Goal: Transaction & Acquisition: Purchase product/service

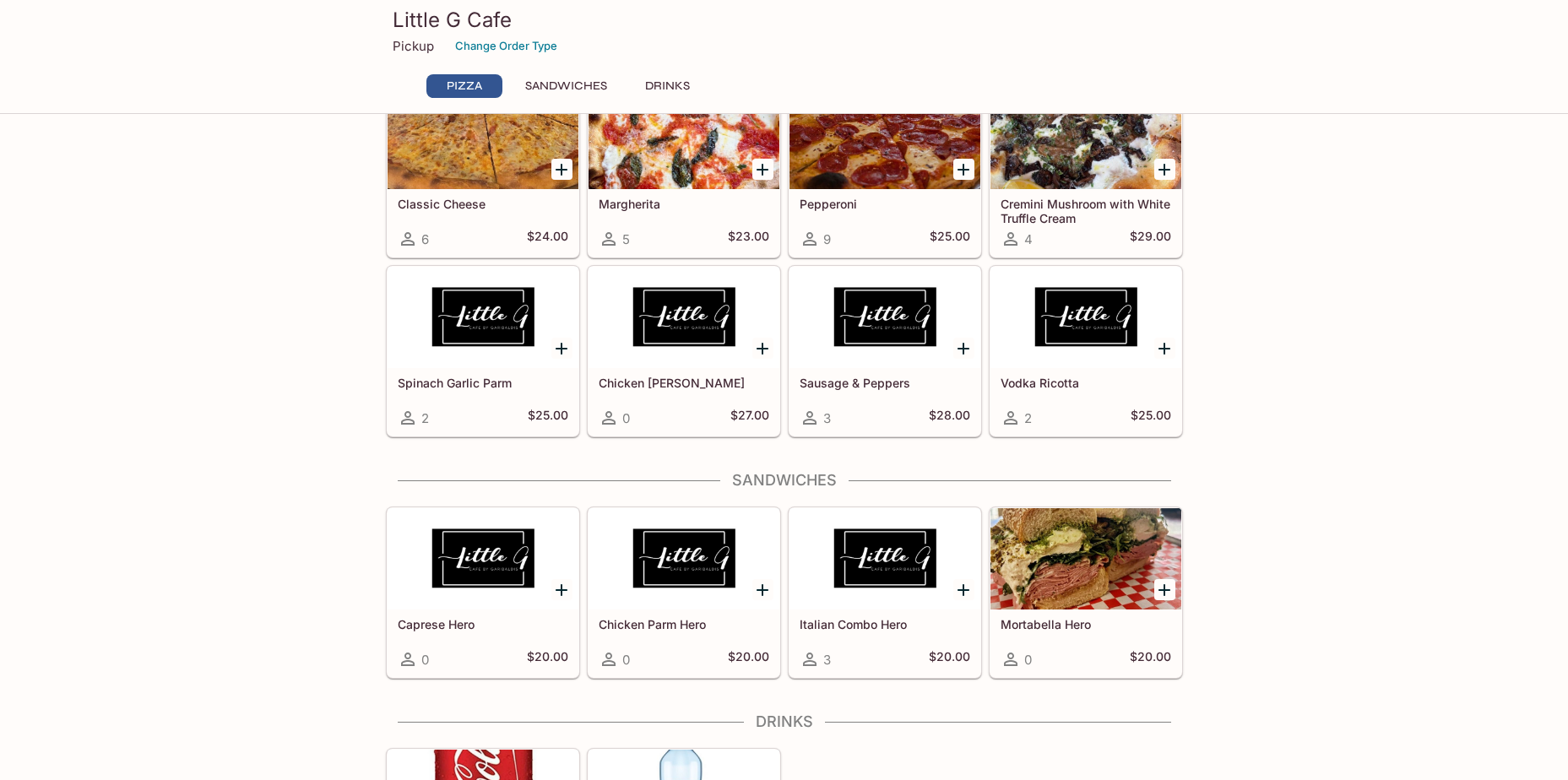
scroll to position [145, 0]
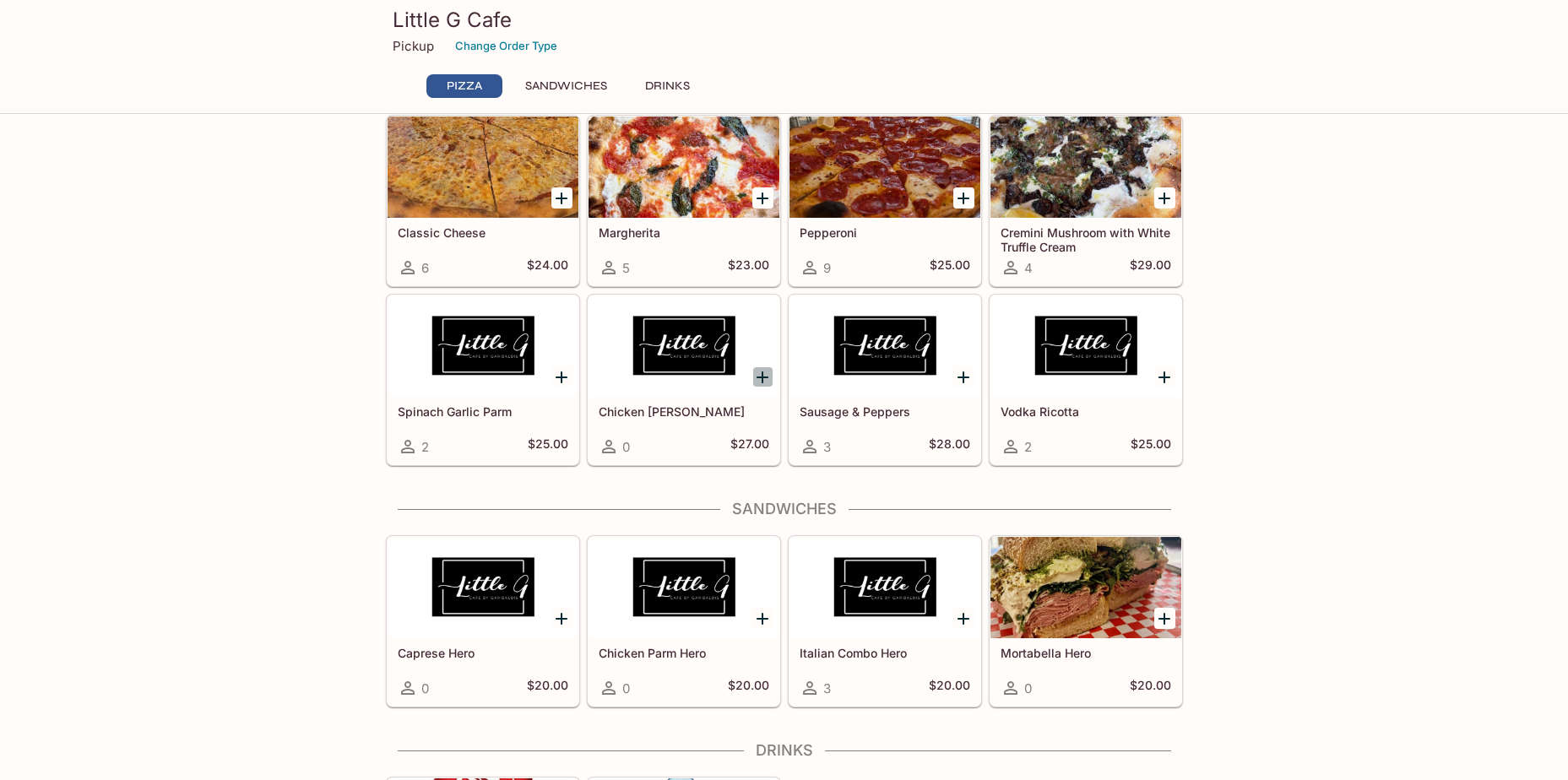
click at [760, 377] on icon "Add Chicken Alfredo" at bounding box center [762, 377] width 12 height 12
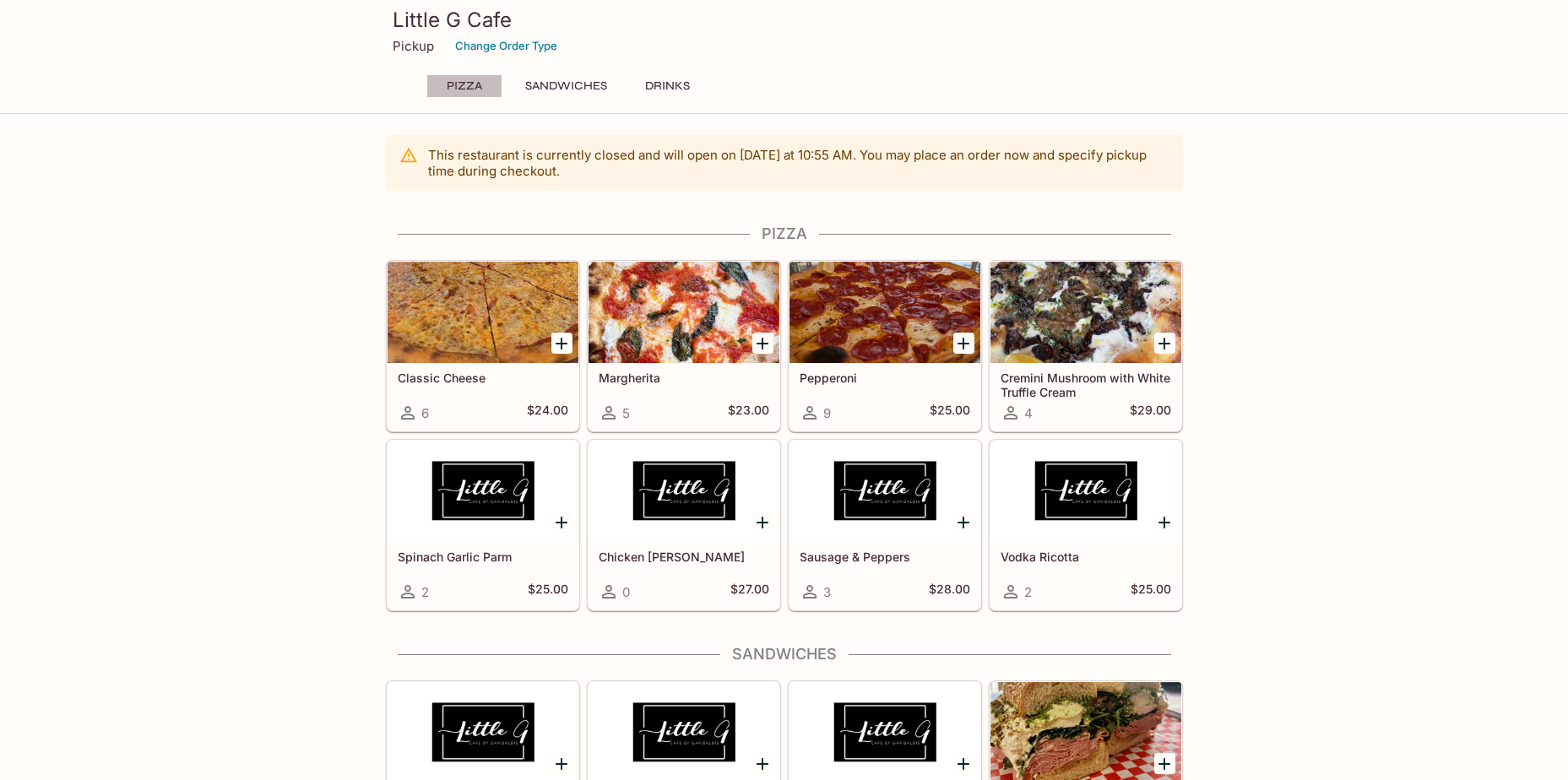
click at [449, 84] on button "Pizza" at bounding box center [464, 85] width 76 height 23
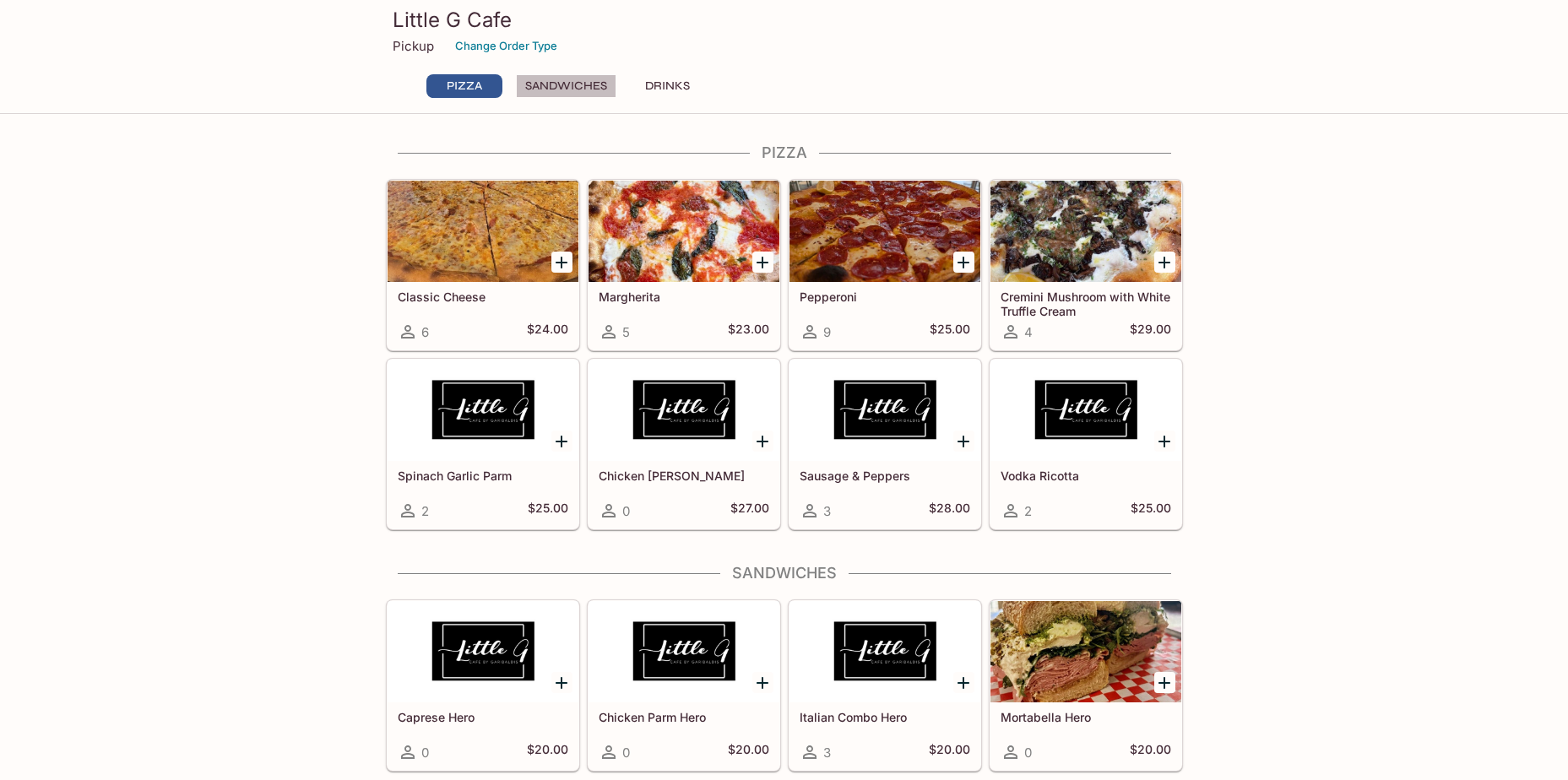
click at [565, 96] on button "Sandwiches" at bounding box center [565, 85] width 100 height 23
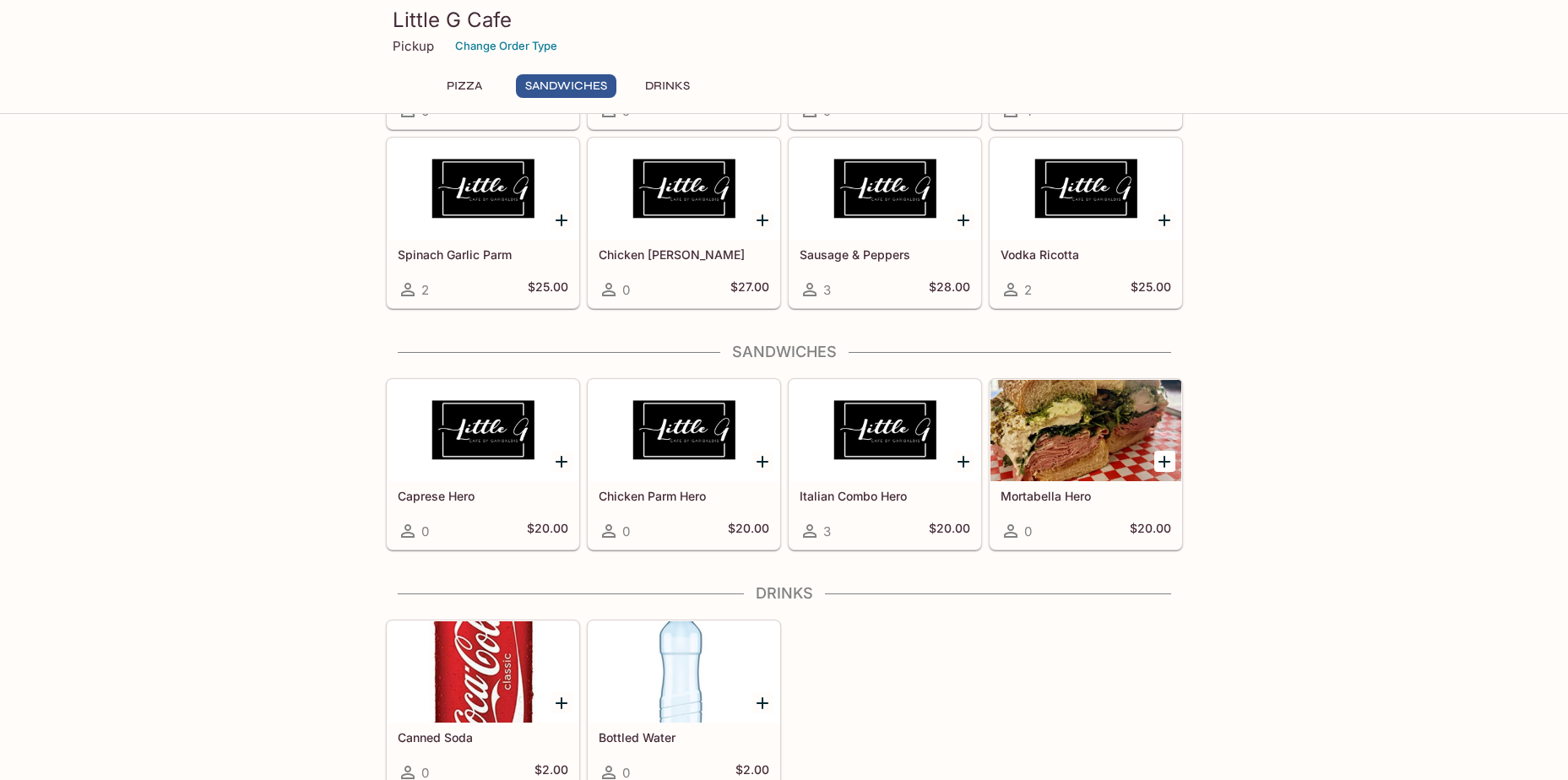
scroll to position [61, 0]
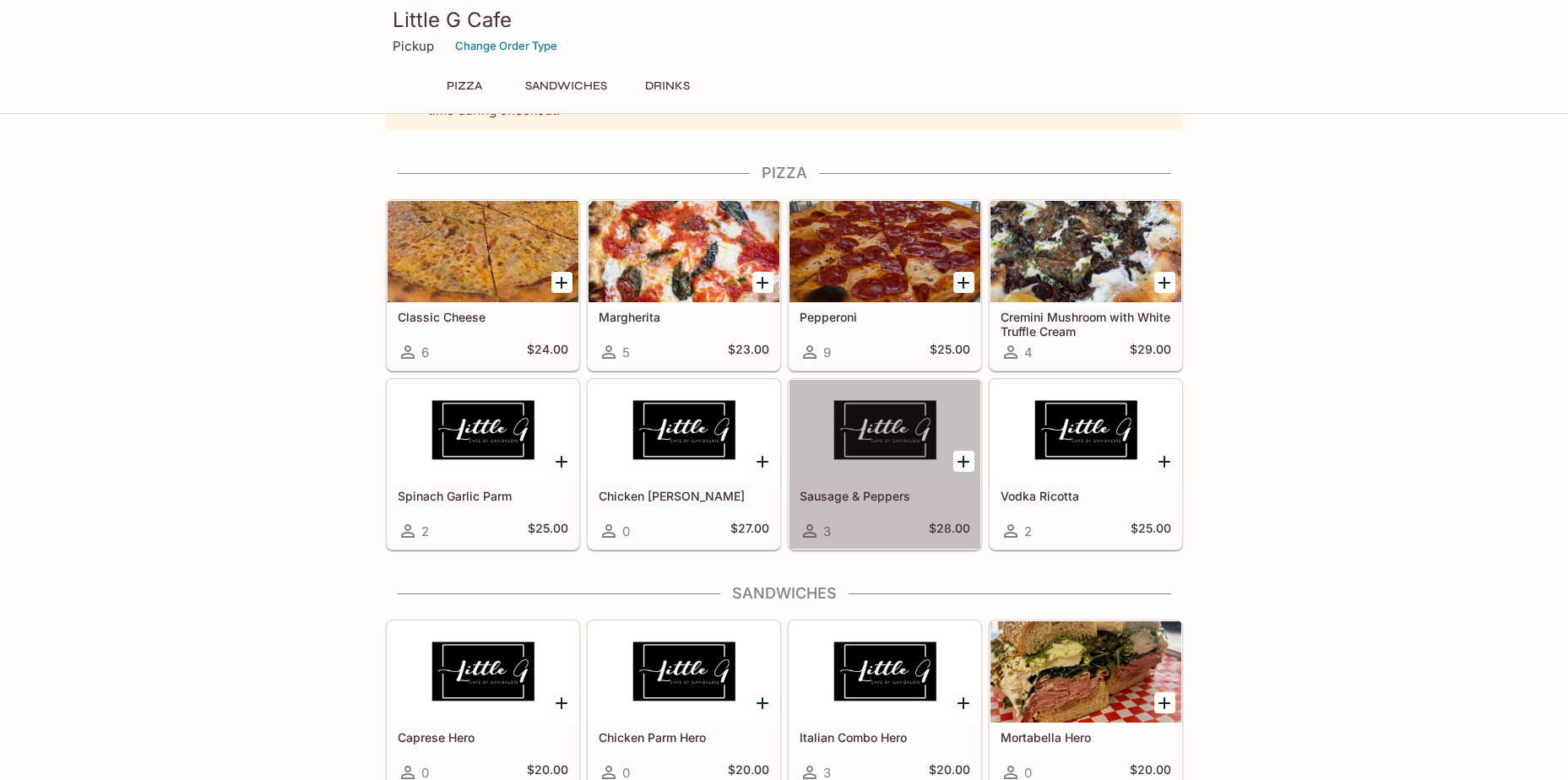
click at [817, 533] on icon at bounding box center [810, 532] width 21 height 21
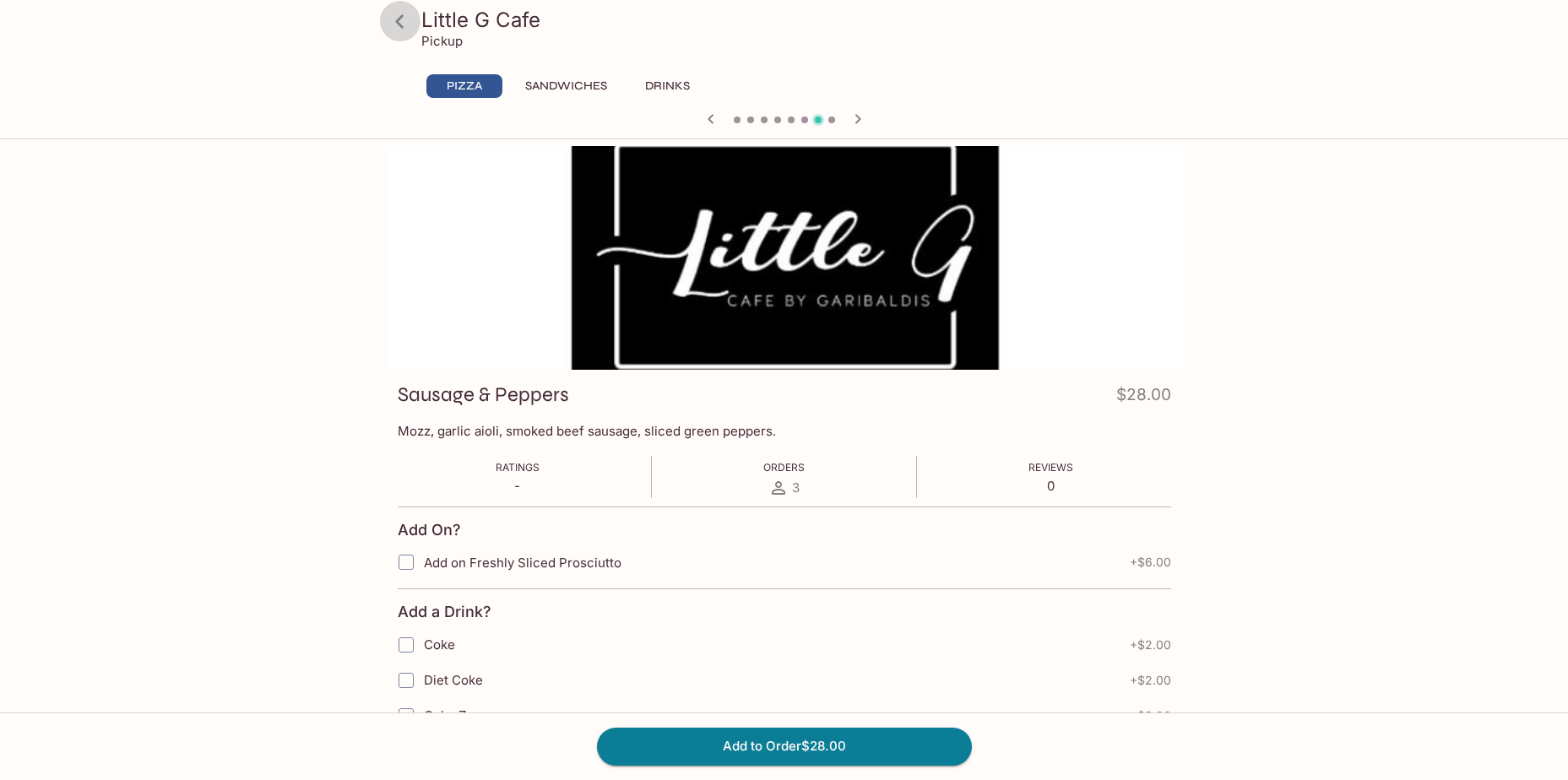
click at [390, 19] on icon at bounding box center [400, 22] width 30 height 30
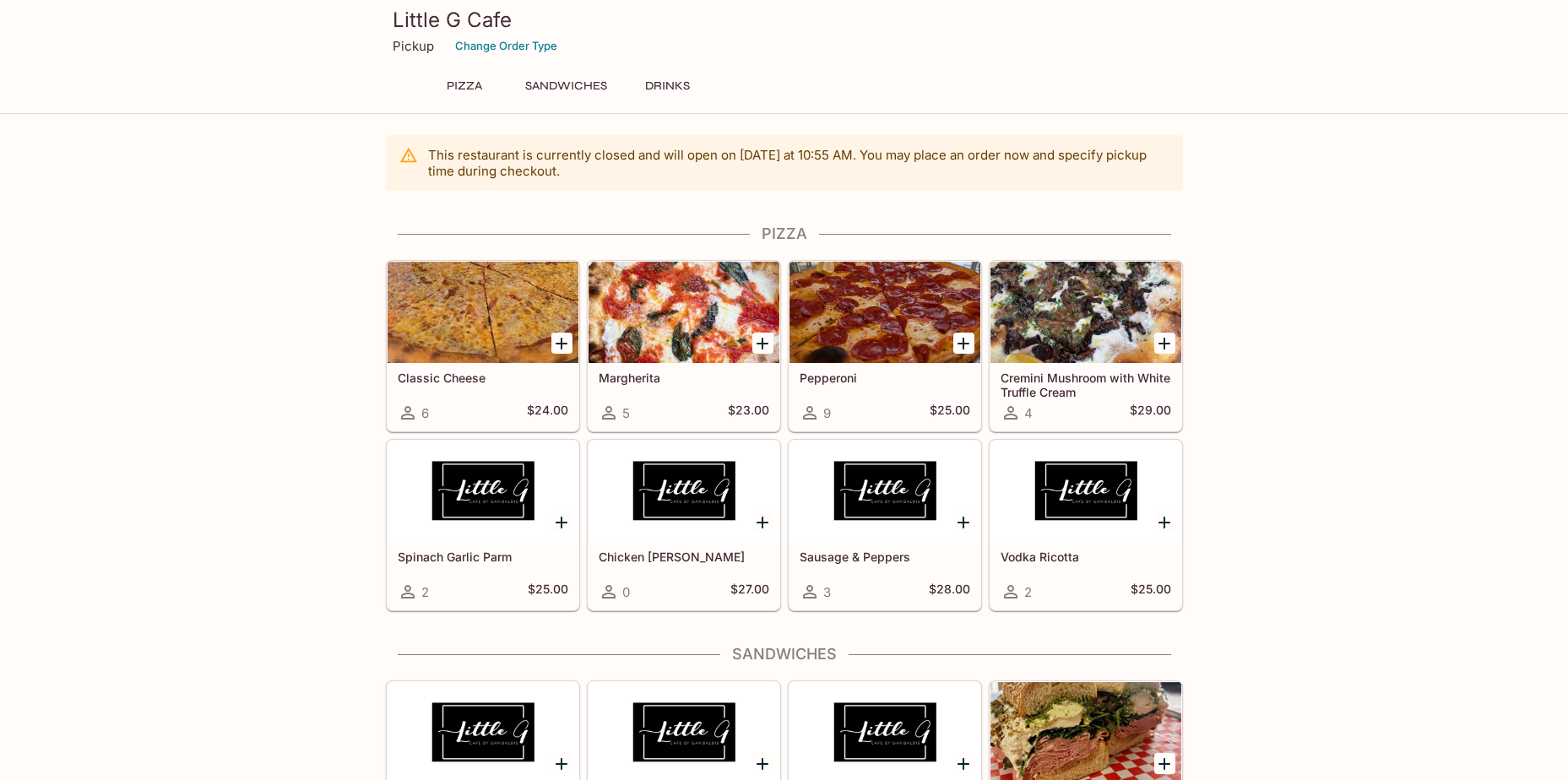
click at [808, 413] on icon at bounding box center [810, 413] width 21 height 21
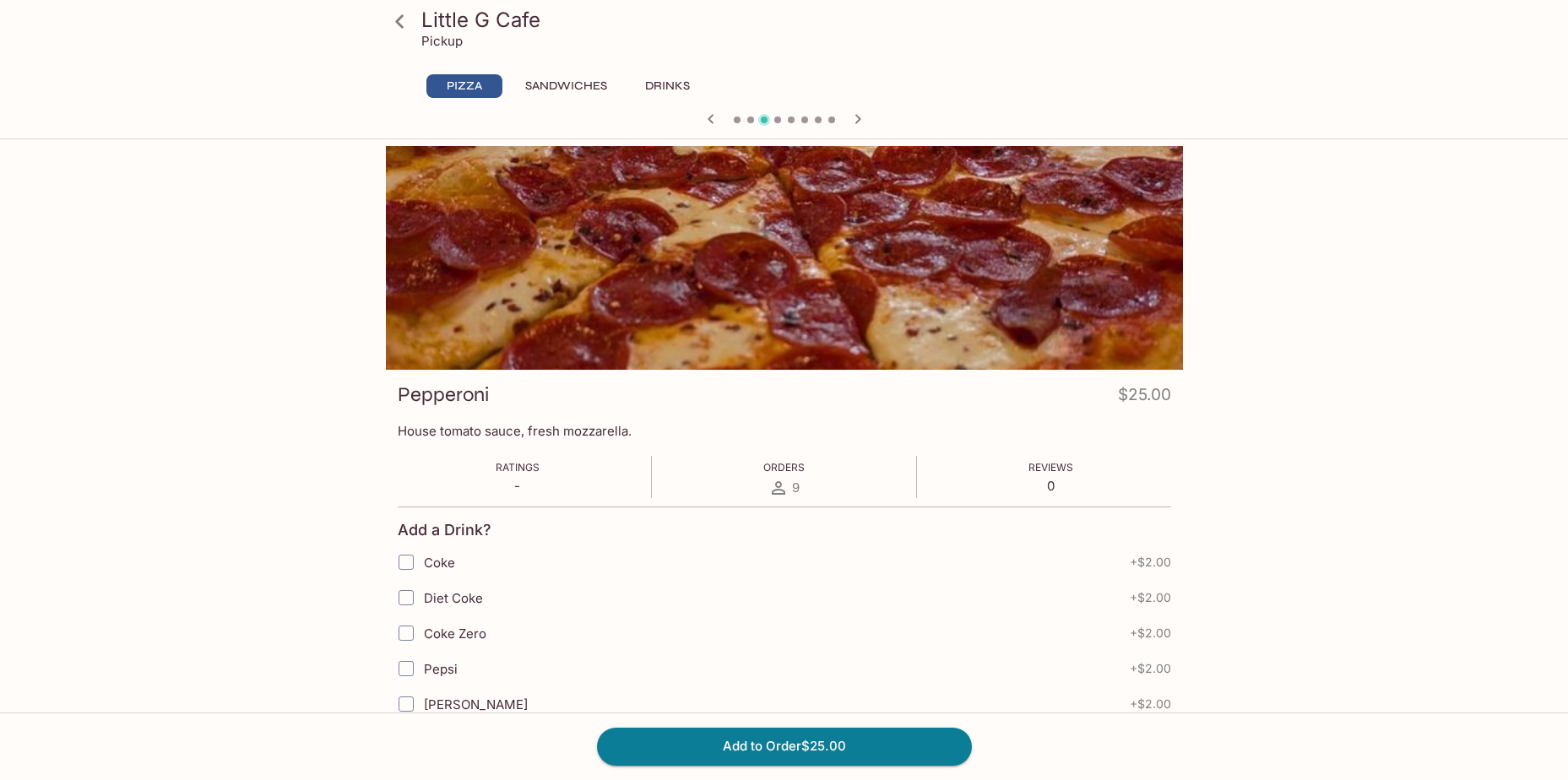
click at [417, 19] on link at bounding box center [400, 21] width 42 height 42
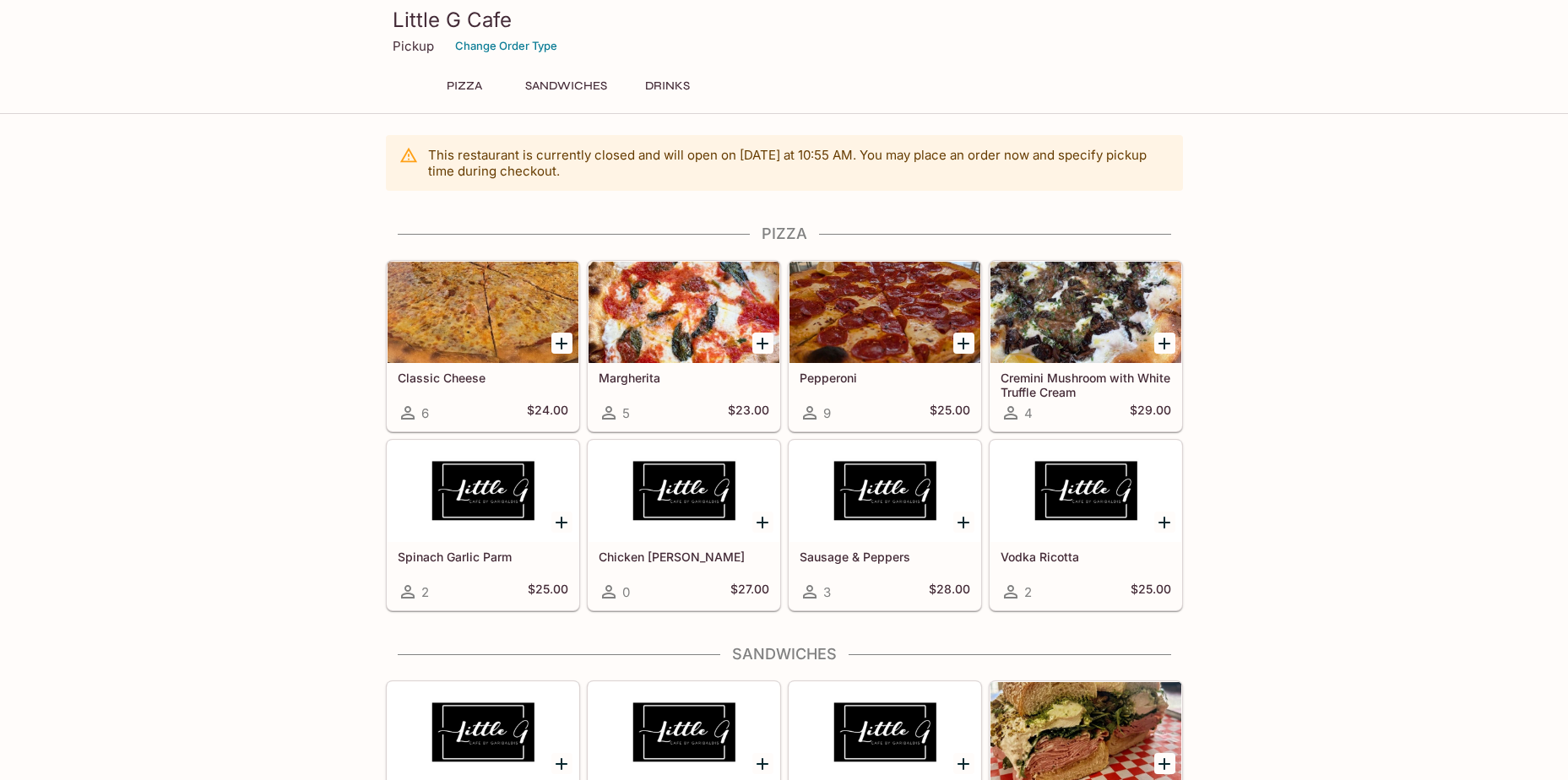
click at [858, 504] on div at bounding box center [885, 491] width 191 height 101
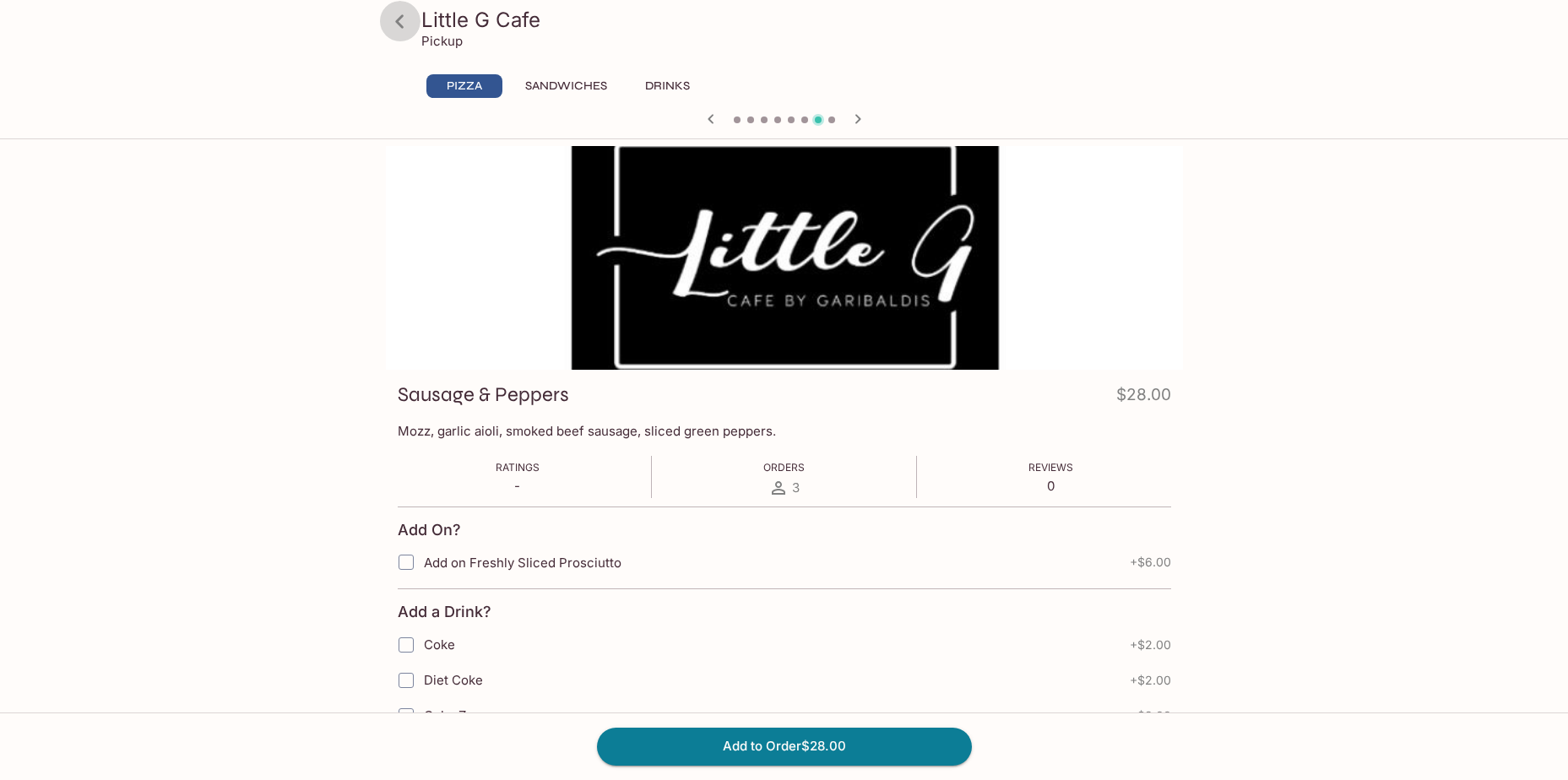
click at [398, 20] on icon at bounding box center [399, 21] width 8 height 13
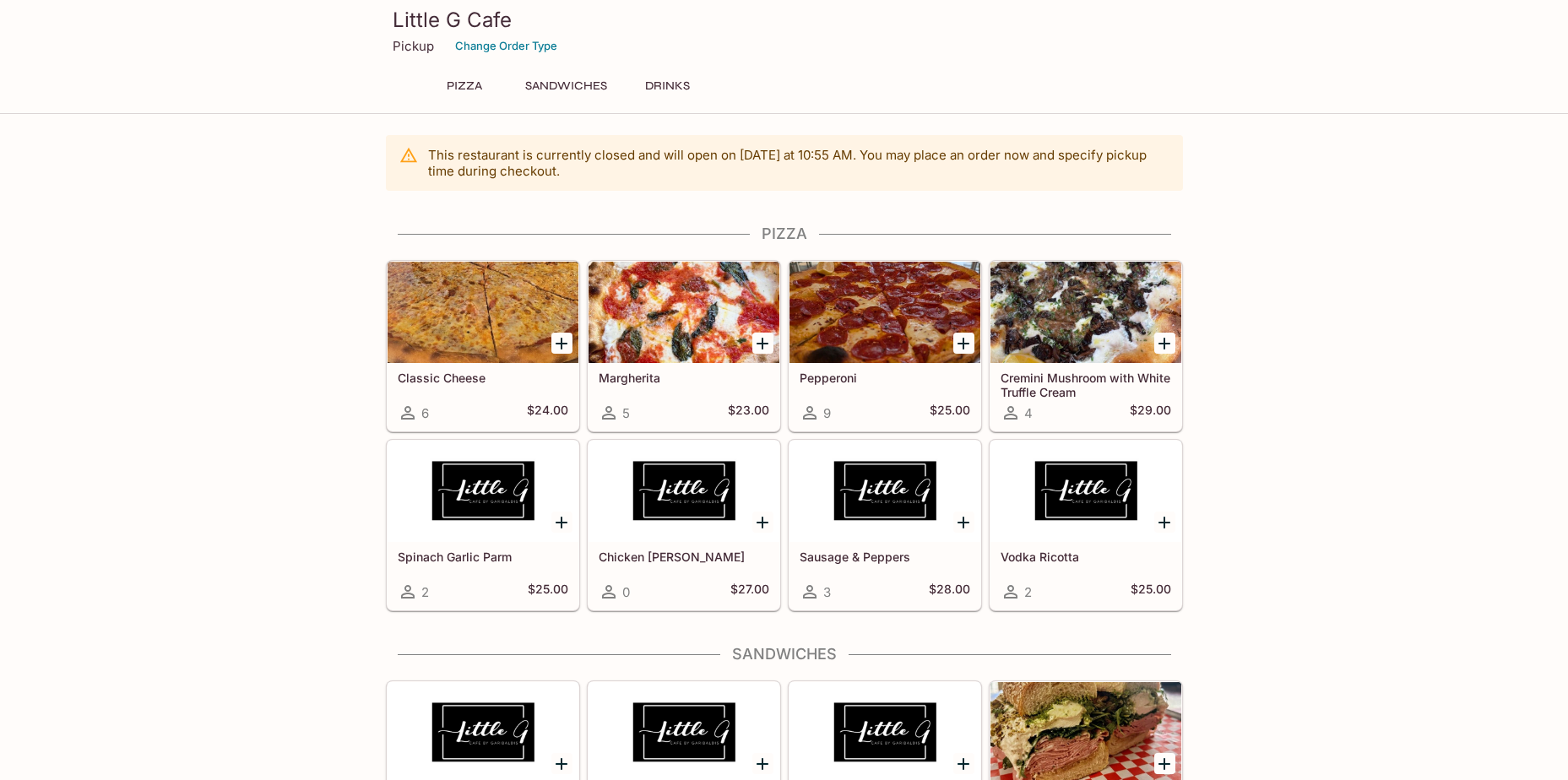
click at [1021, 548] on div "Vodka Ricotta 2 $25.00" at bounding box center [1086, 576] width 191 height 68
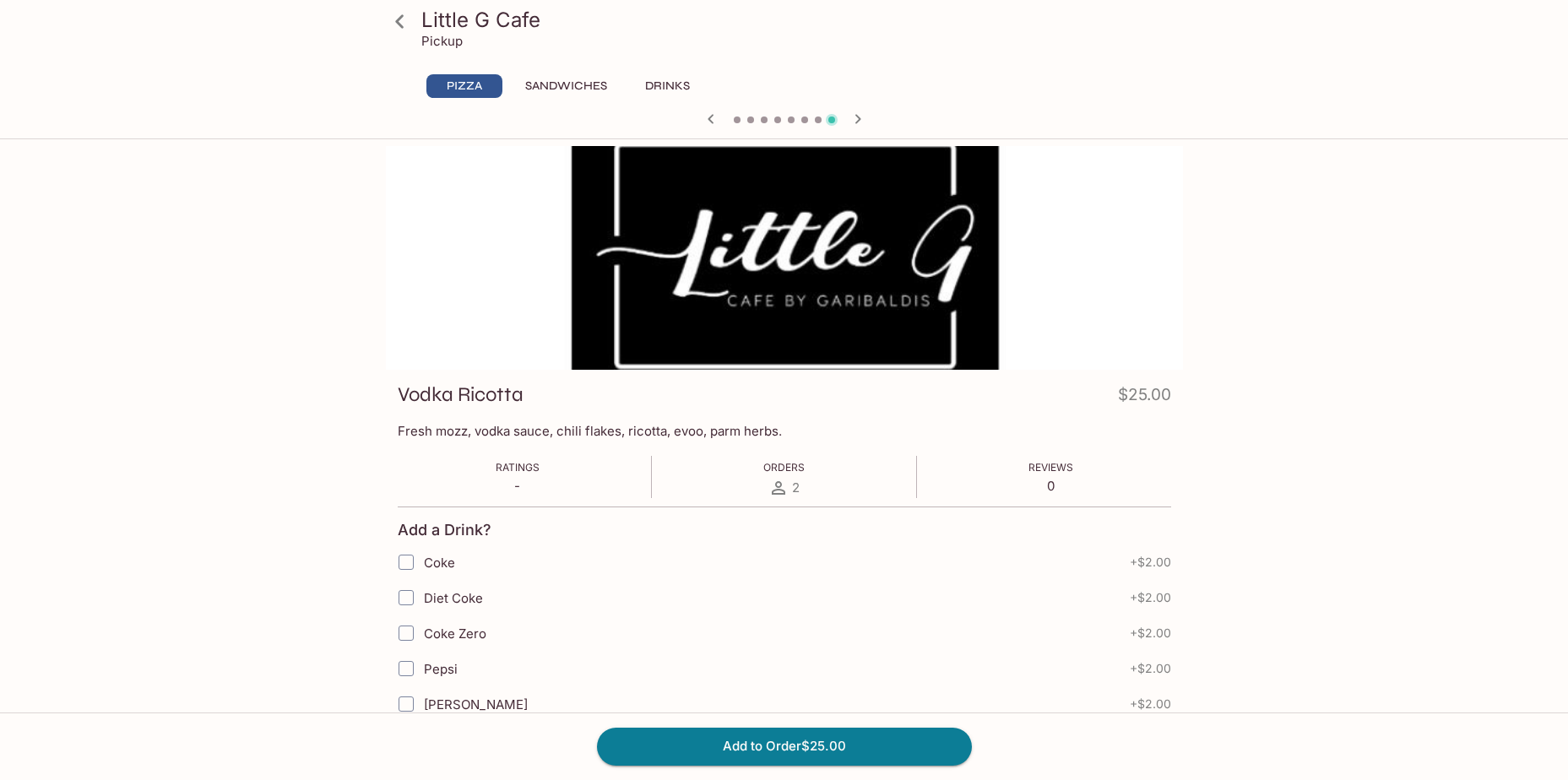
click at [401, 19] on icon at bounding box center [400, 22] width 30 height 30
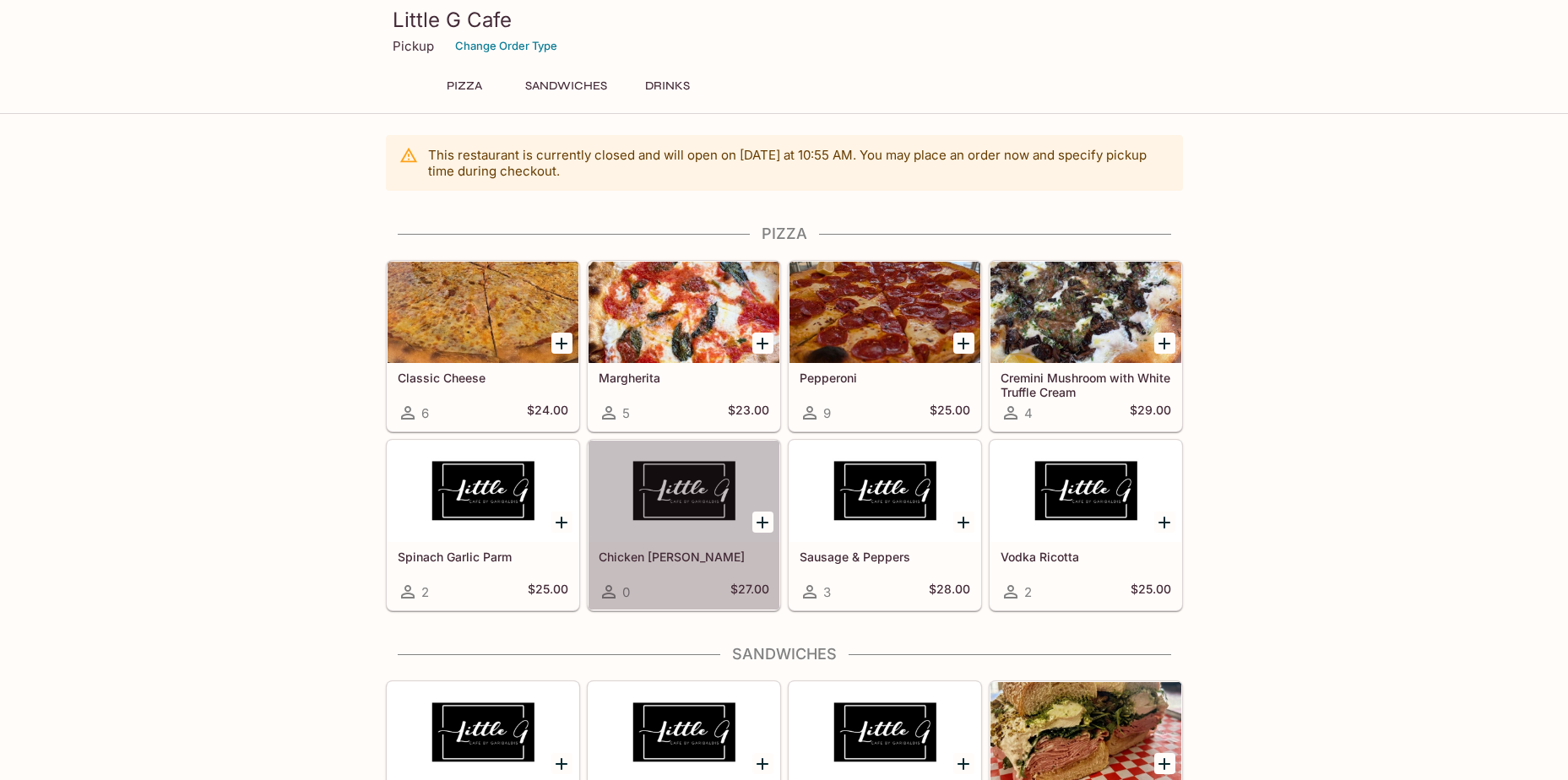
click at [664, 585] on div "0 $27.00" at bounding box center [684, 592] width 171 height 21
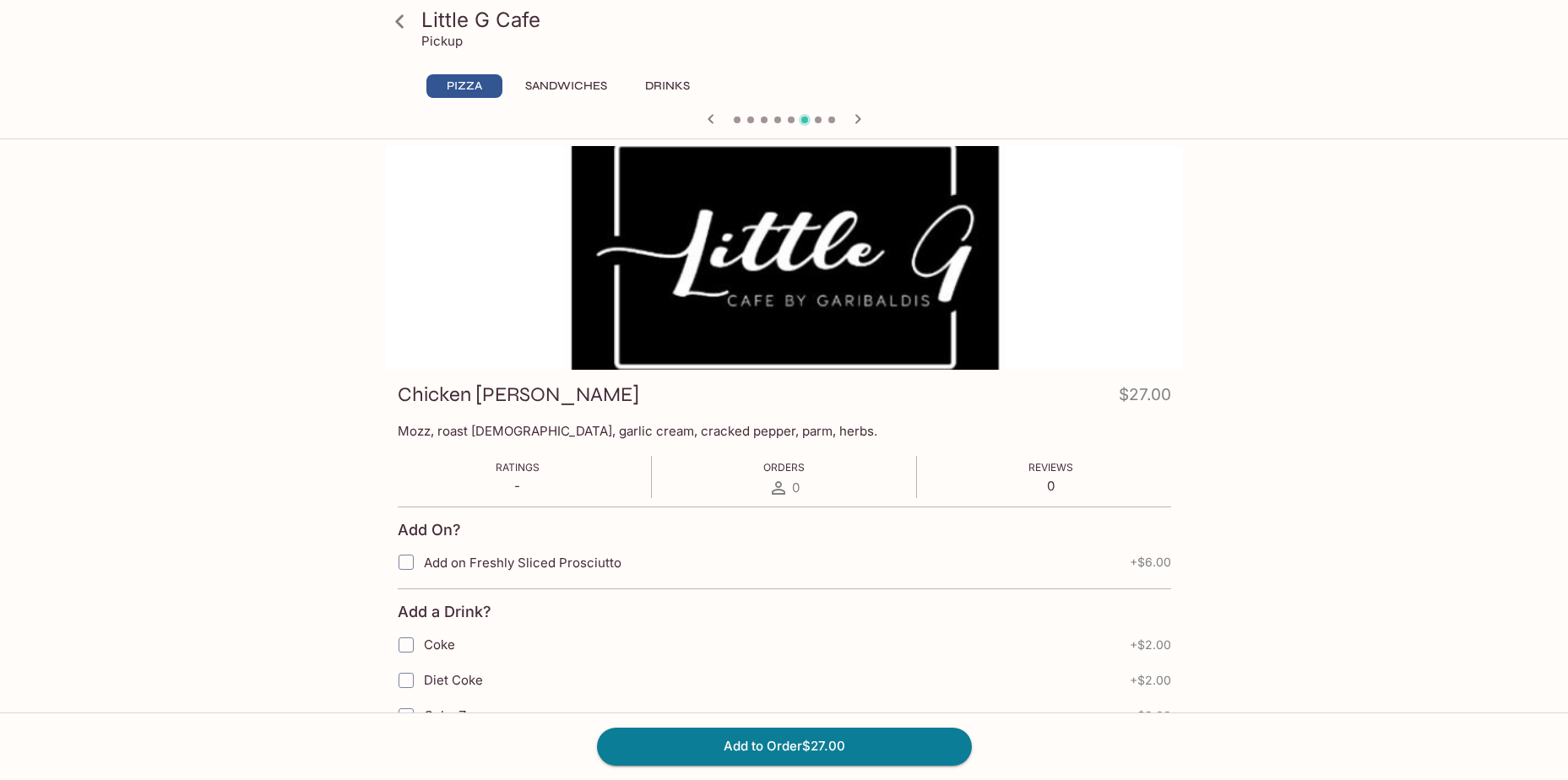
click at [405, 22] on icon at bounding box center [400, 22] width 30 height 30
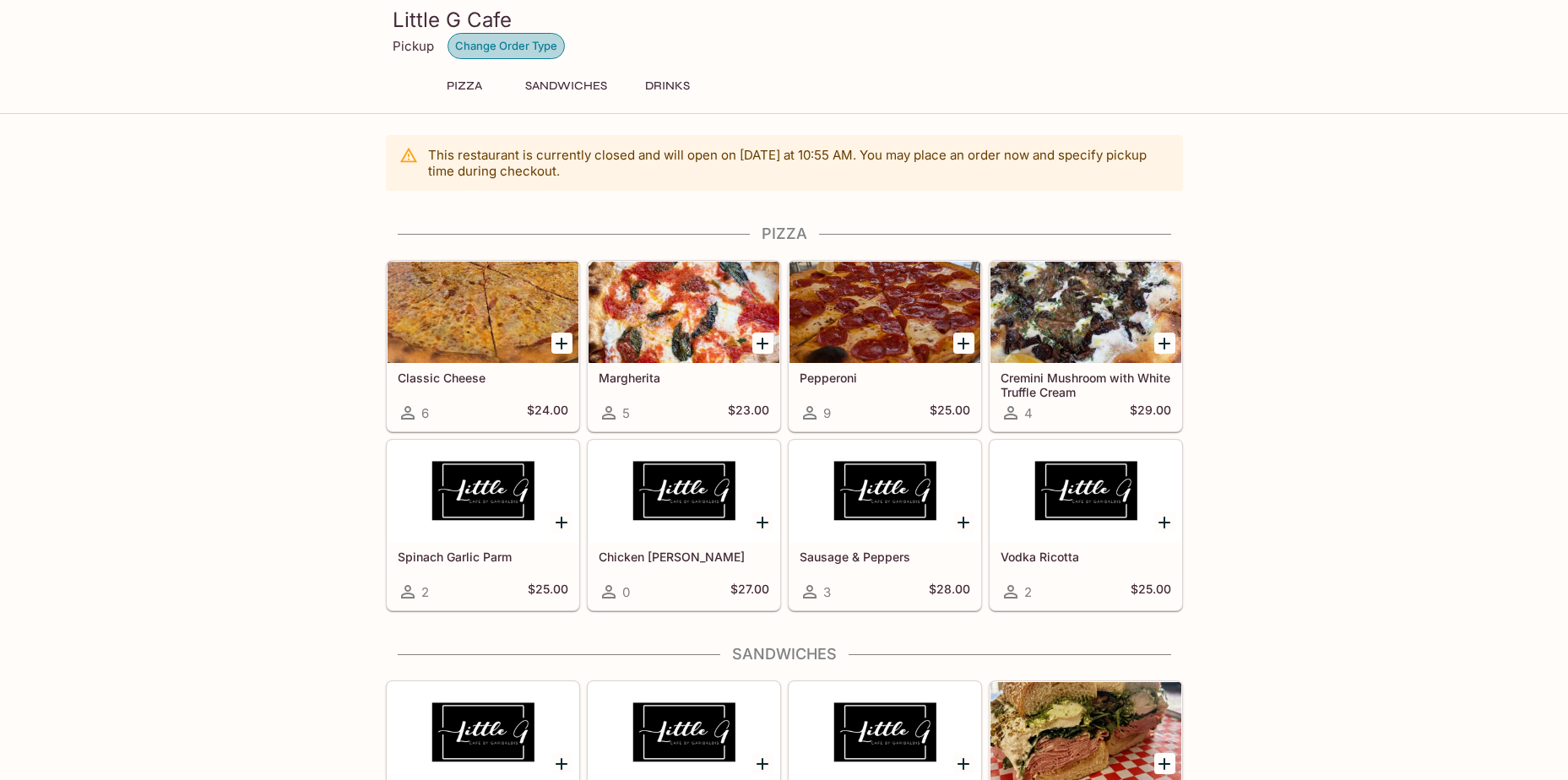
click at [506, 52] on button "Change Order Type" at bounding box center [505, 46] width 117 height 26
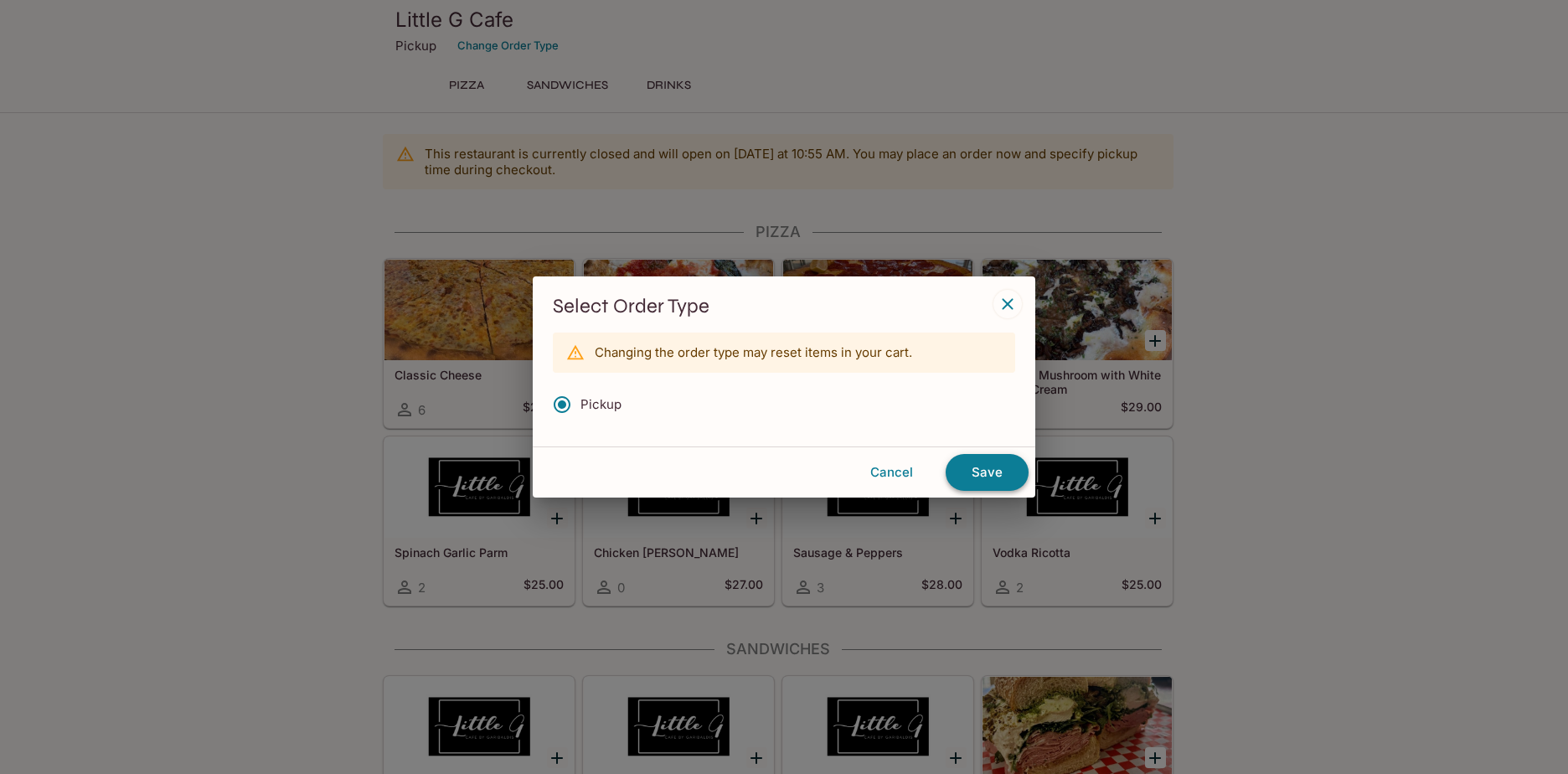
click at [989, 470] on button "Save" at bounding box center [987, 473] width 83 height 37
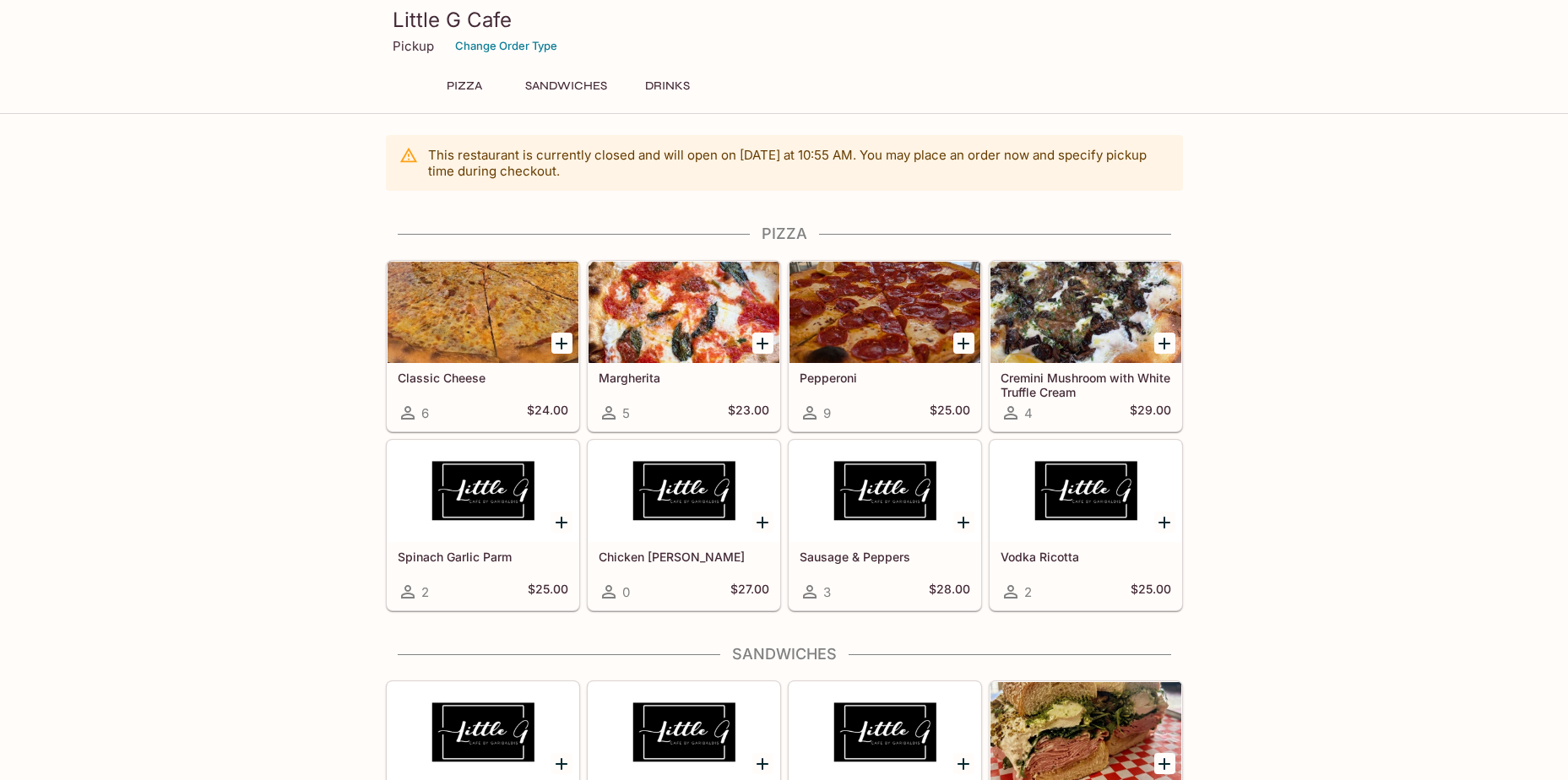
click at [418, 48] on p "Pickup" at bounding box center [414, 46] width 41 height 16
click at [531, 49] on button "Change Order Type" at bounding box center [505, 46] width 117 height 26
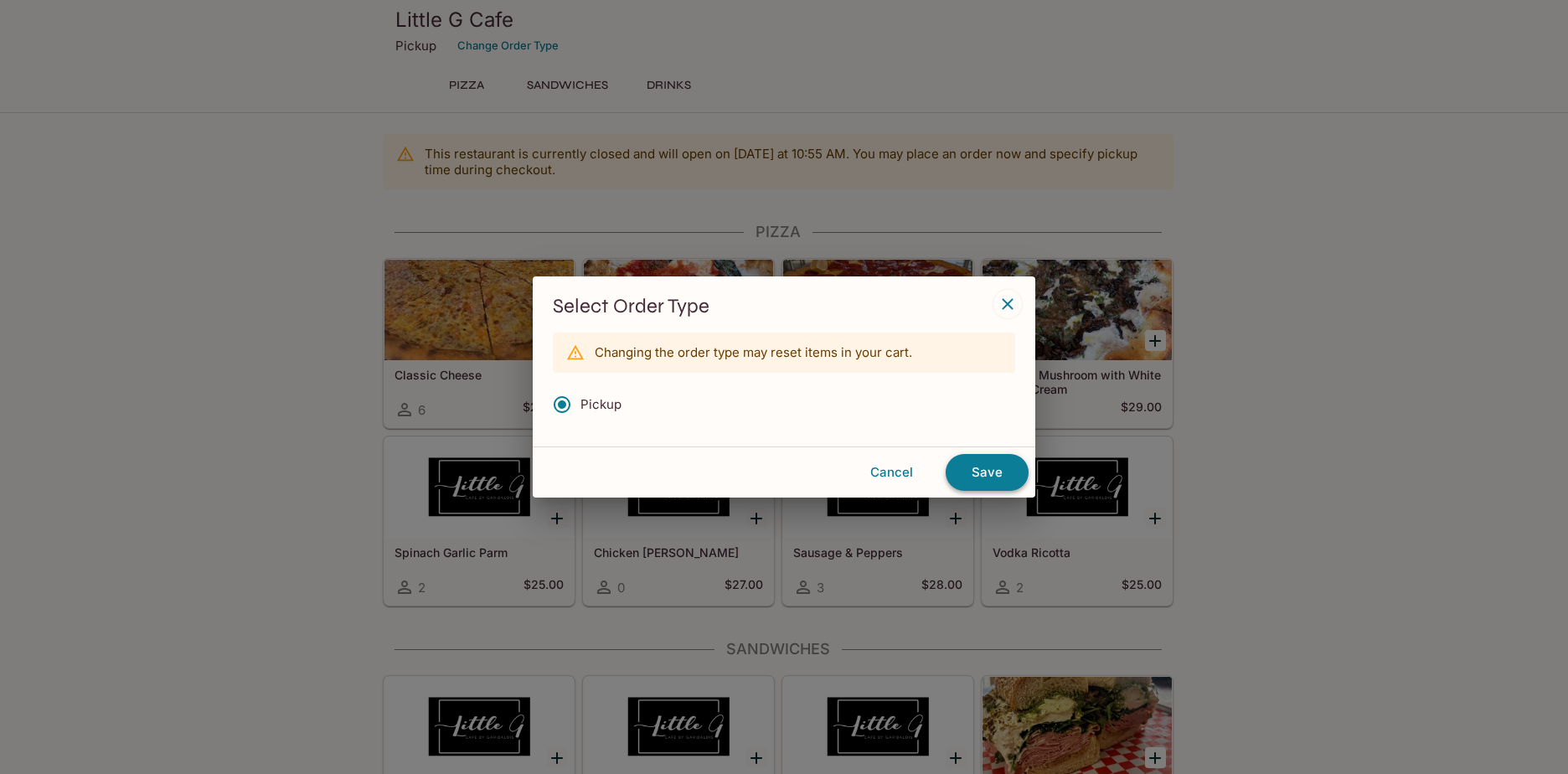
click at [977, 484] on button "Save" at bounding box center [987, 473] width 83 height 37
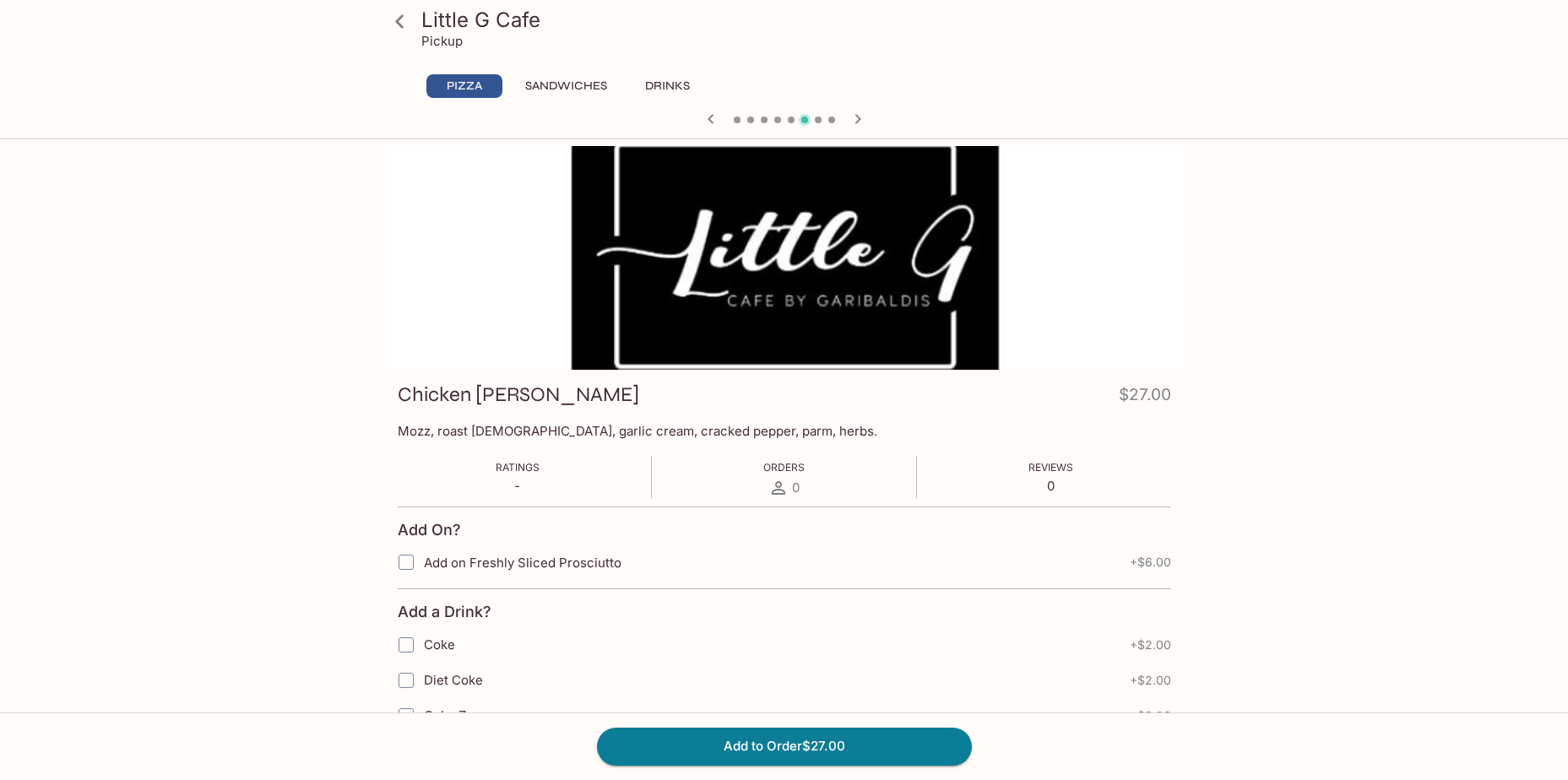
click at [400, 22] on icon at bounding box center [400, 22] width 30 height 30
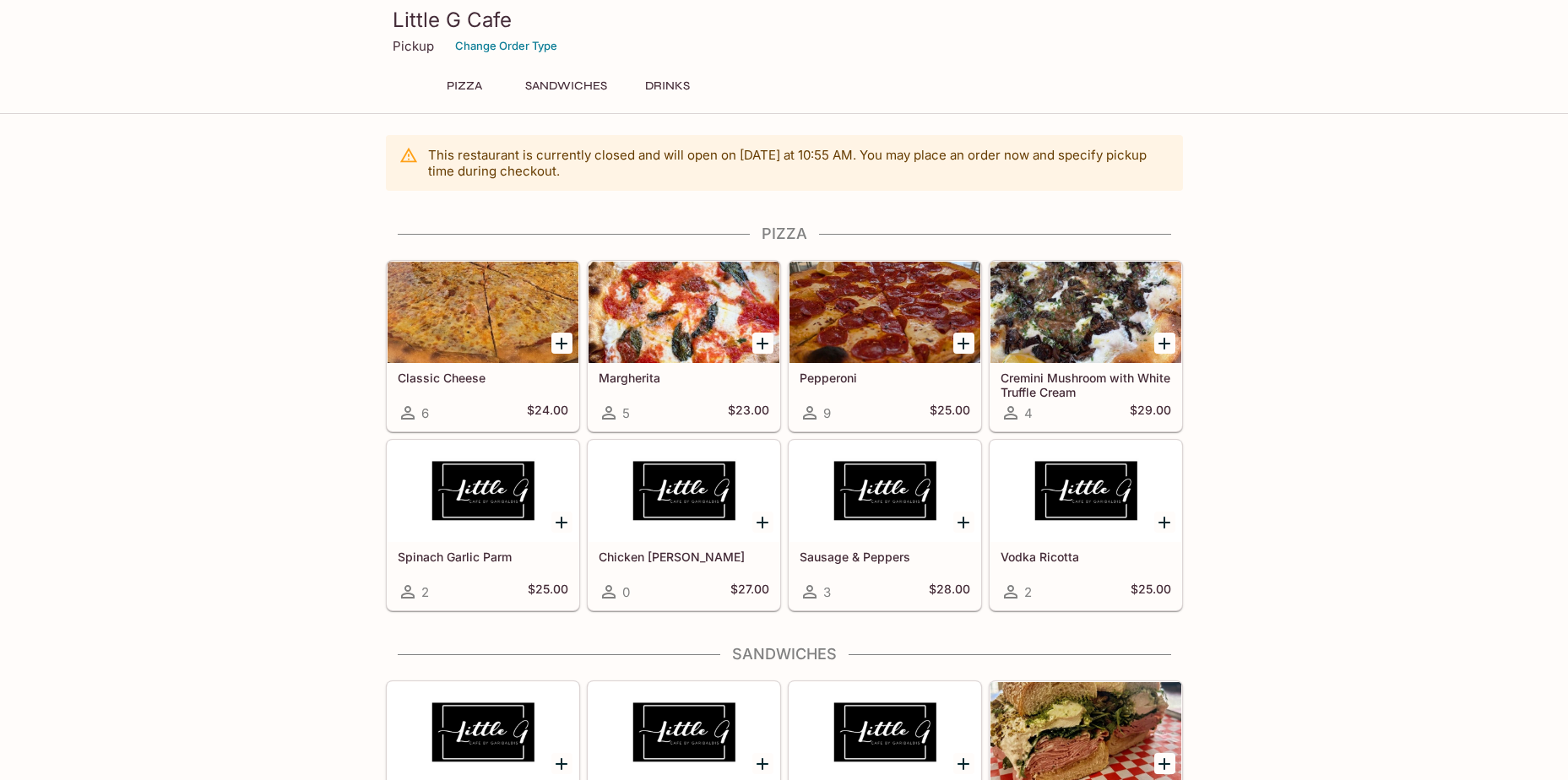
click at [476, 516] on div at bounding box center [483, 491] width 191 height 101
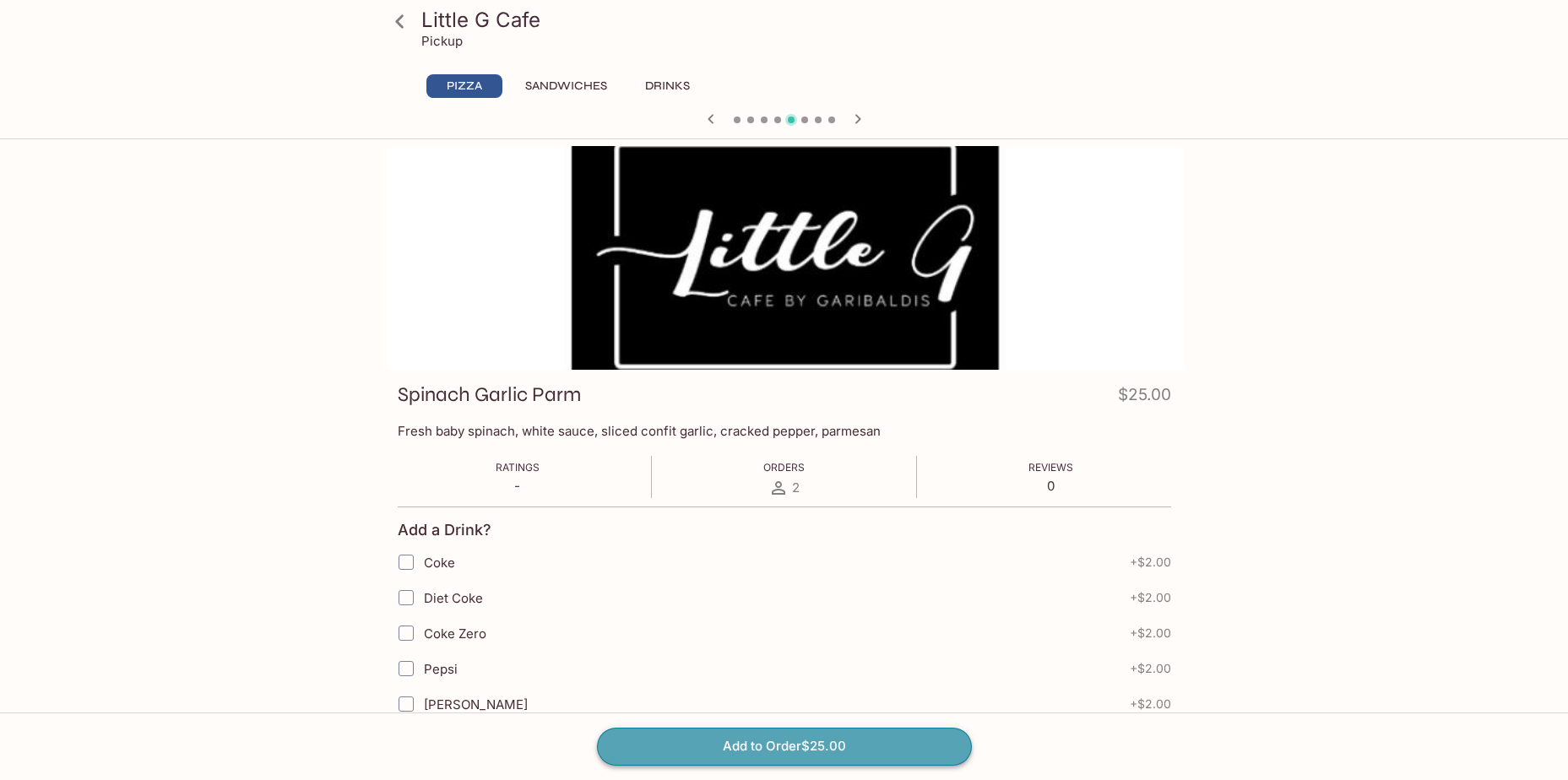
click at [792, 746] on button "Add to Order $25.00" at bounding box center [785, 746] width 375 height 38
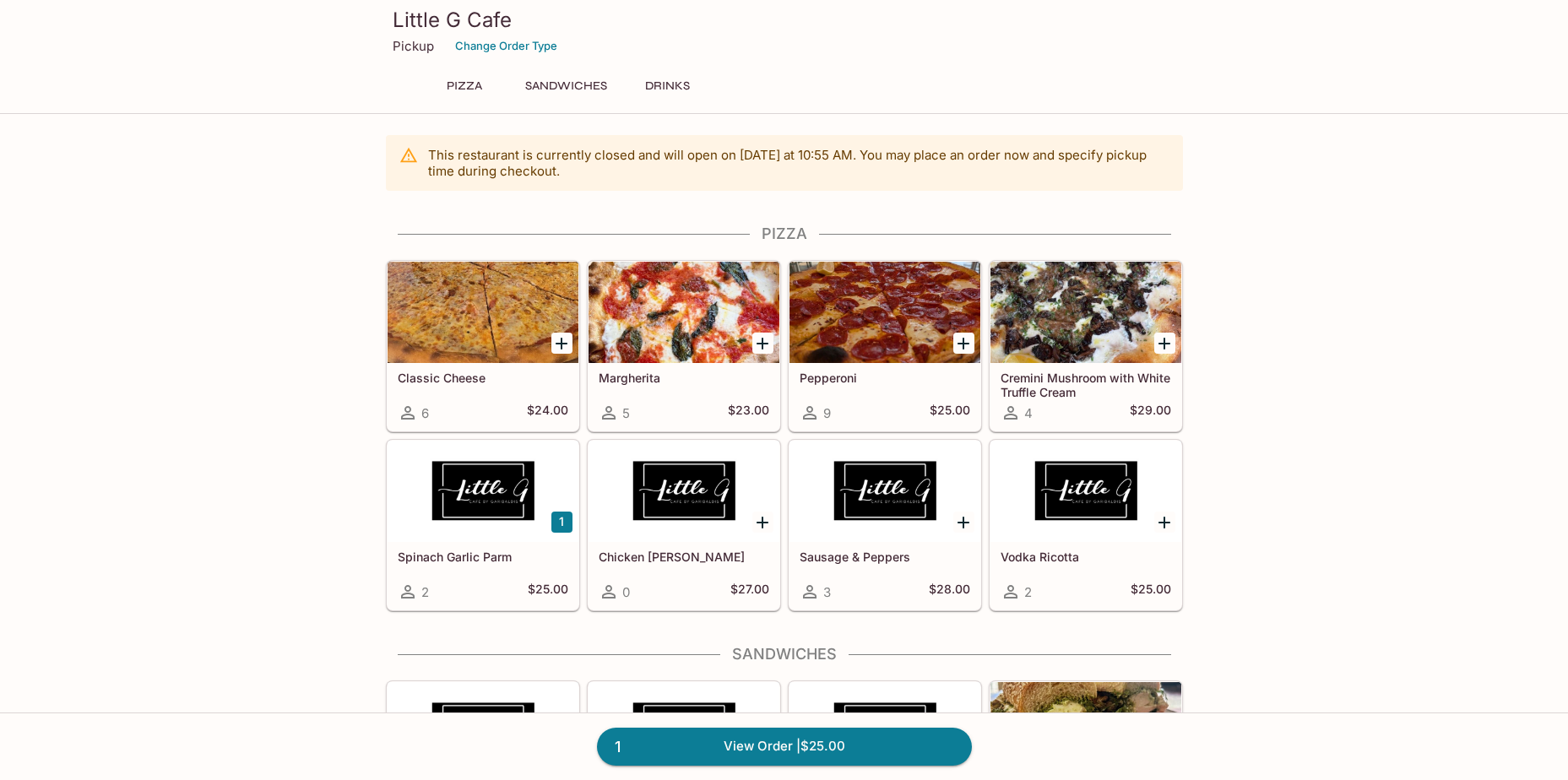
click at [697, 341] on div at bounding box center [685, 312] width 191 height 101
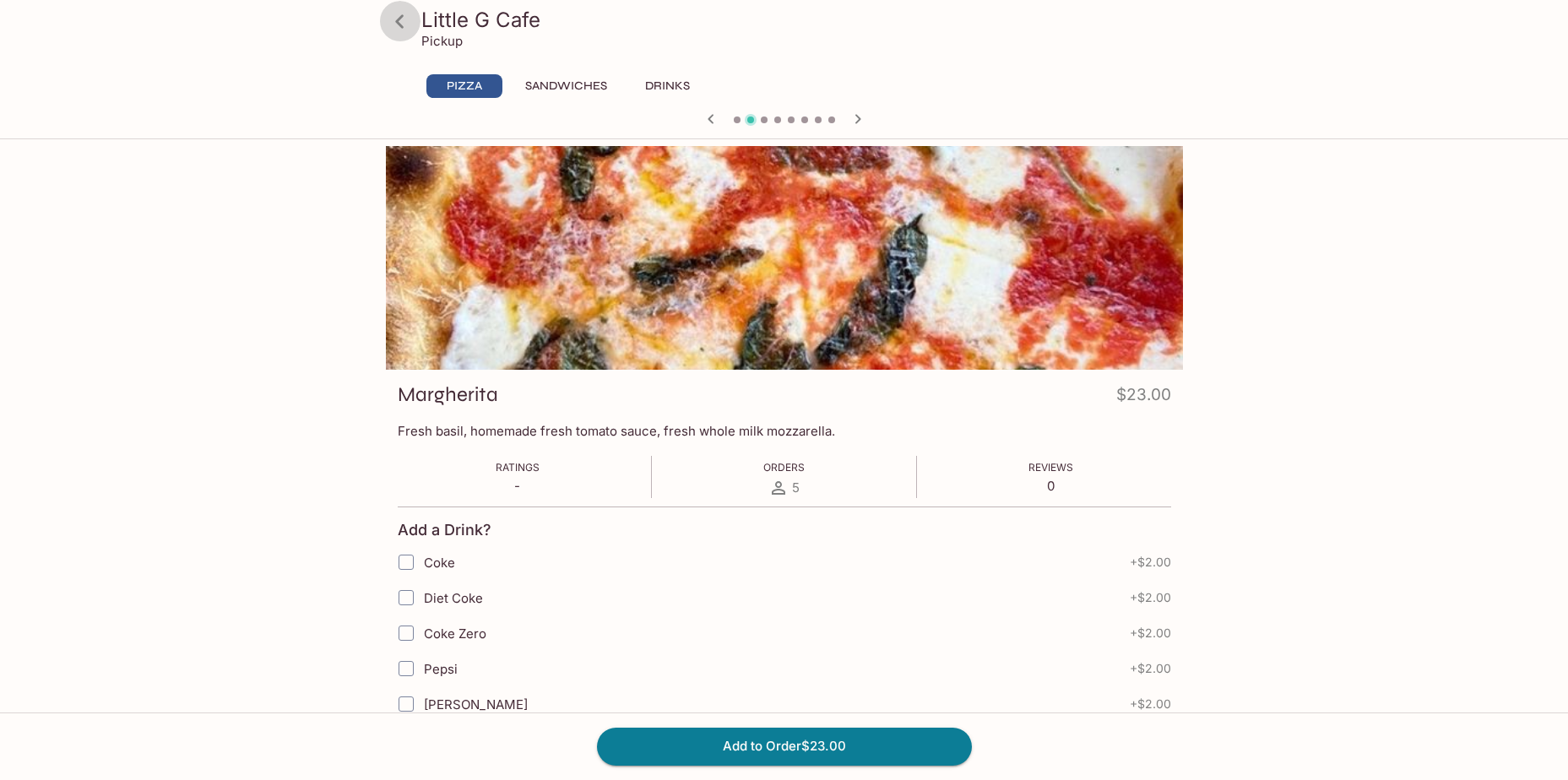
click at [400, 18] on icon at bounding box center [399, 21] width 8 height 13
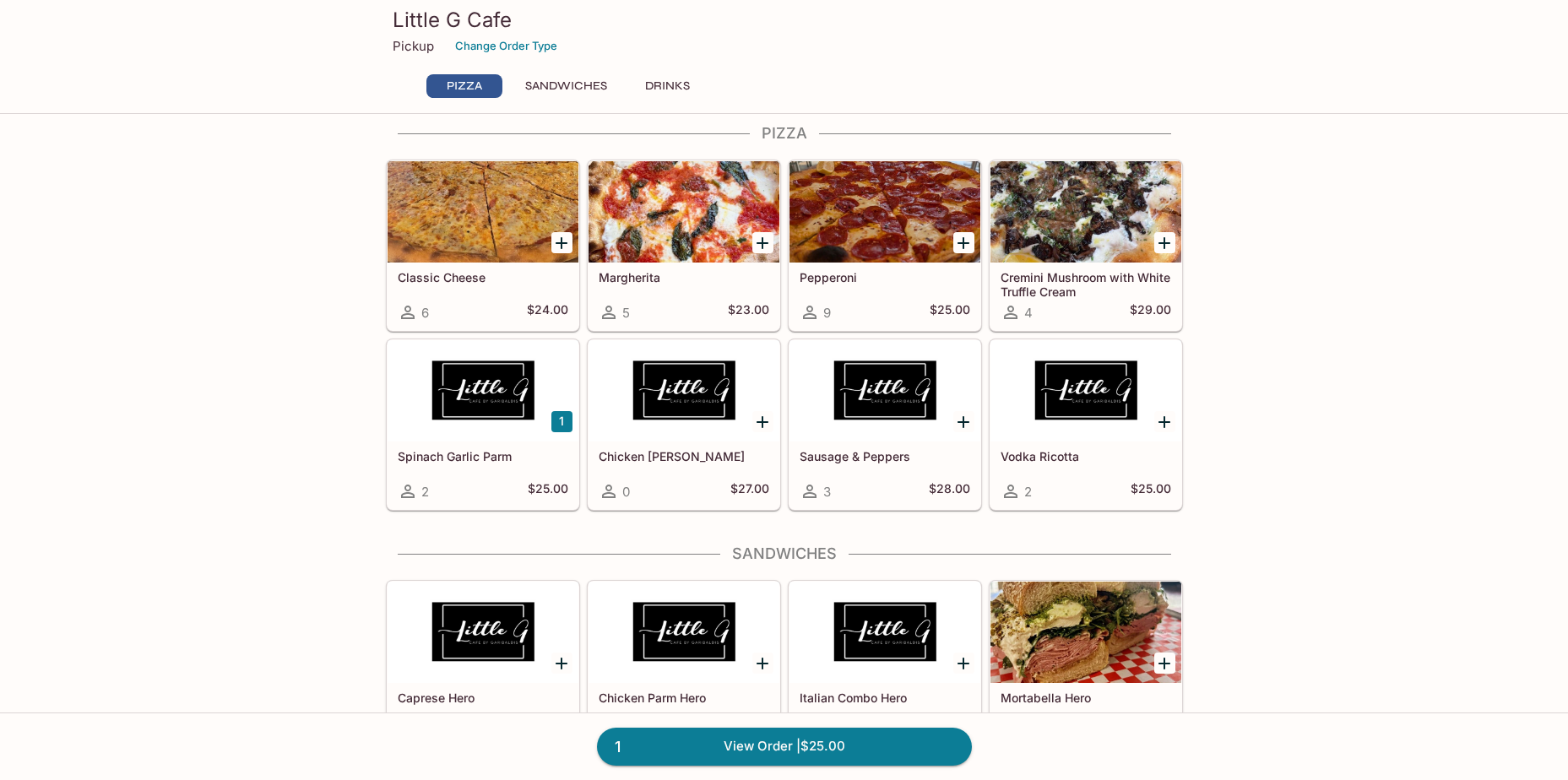
scroll to position [84, 0]
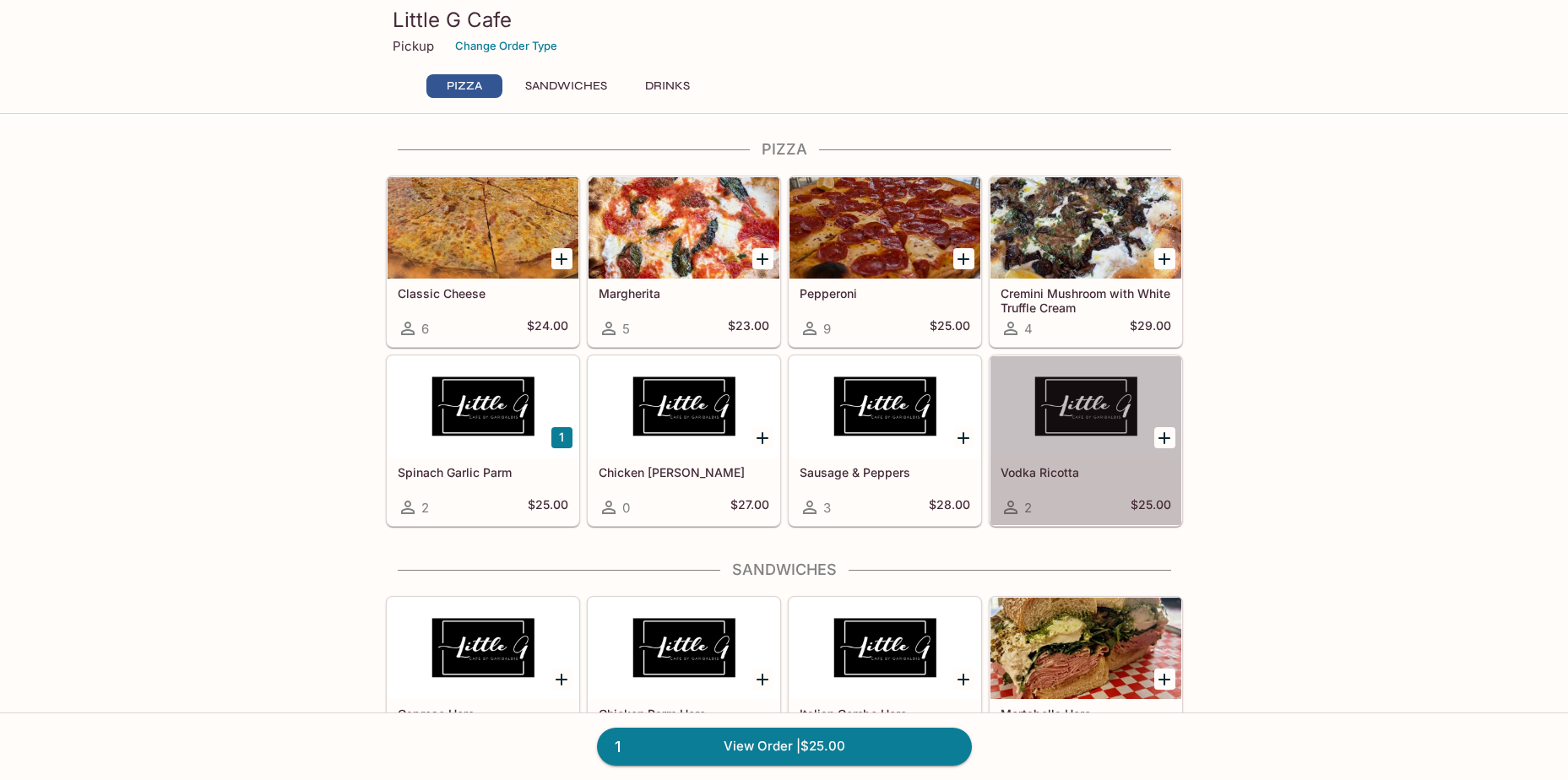
click at [1105, 419] on div at bounding box center [1086, 407] width 191 height 101
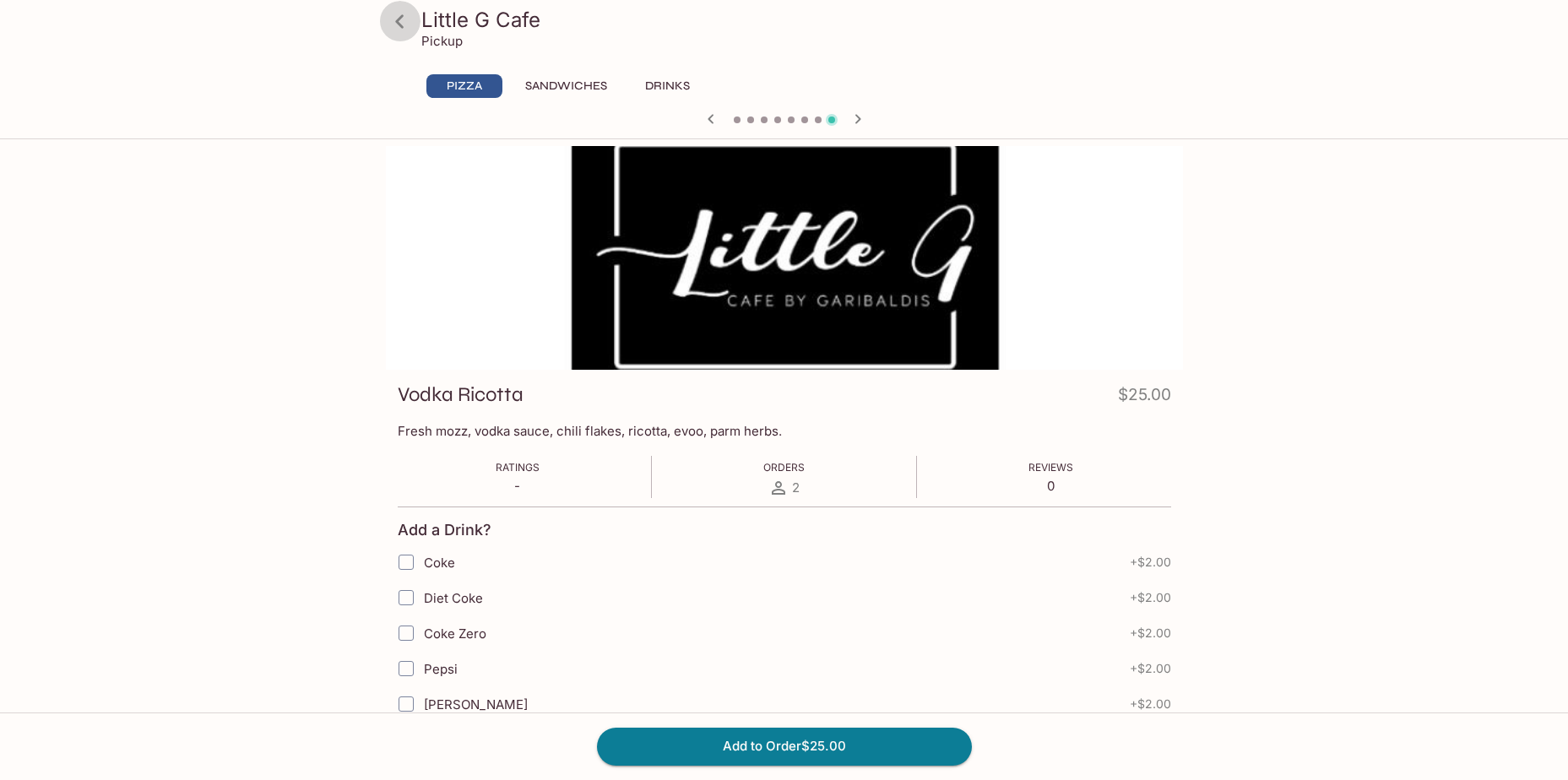
click at [390, 16] on icon at bounding box center [400, 22] width 30 height 30
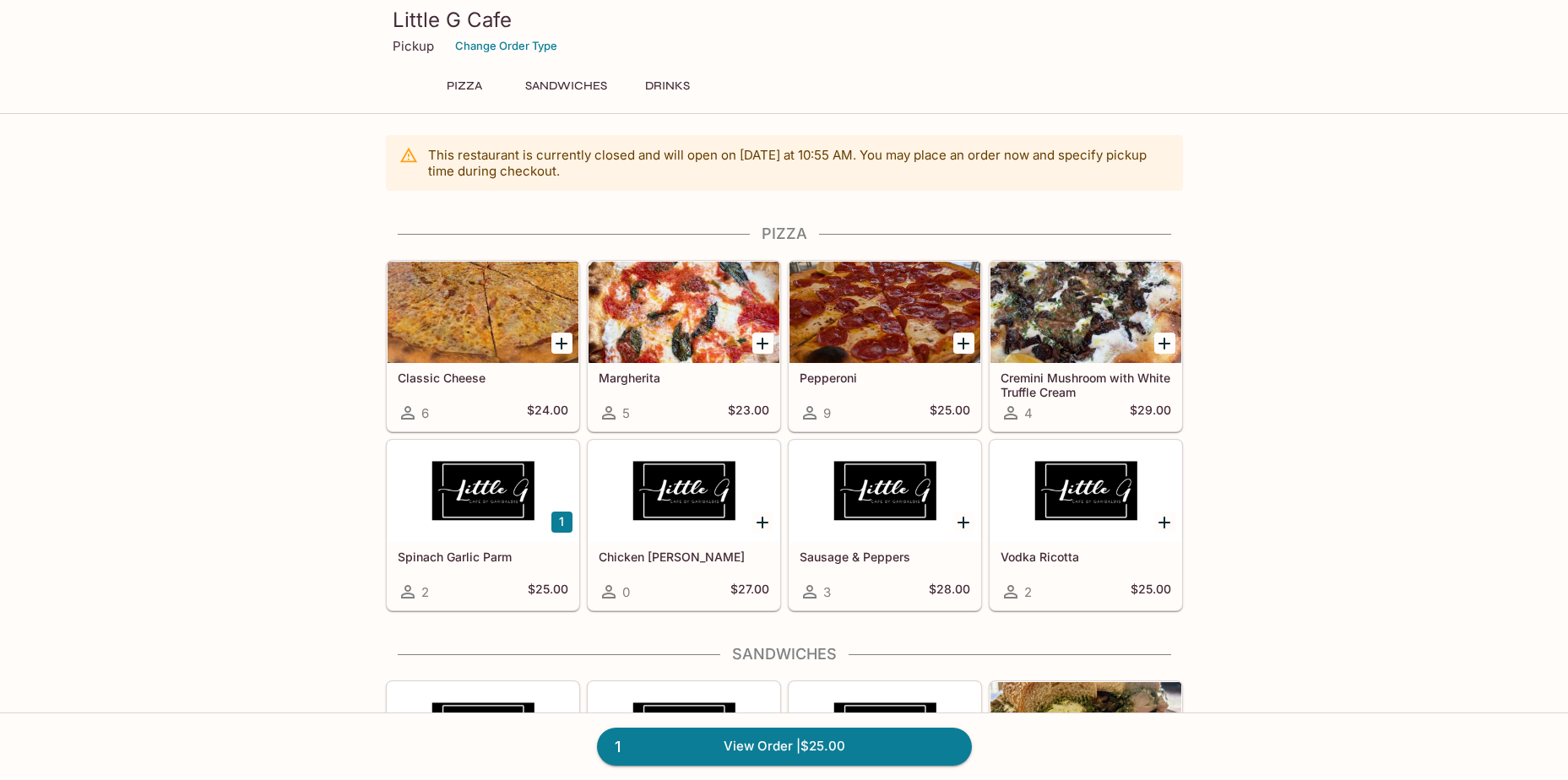
click at [700, 353] on div at bounding box center [685, 312] width 191 height 101
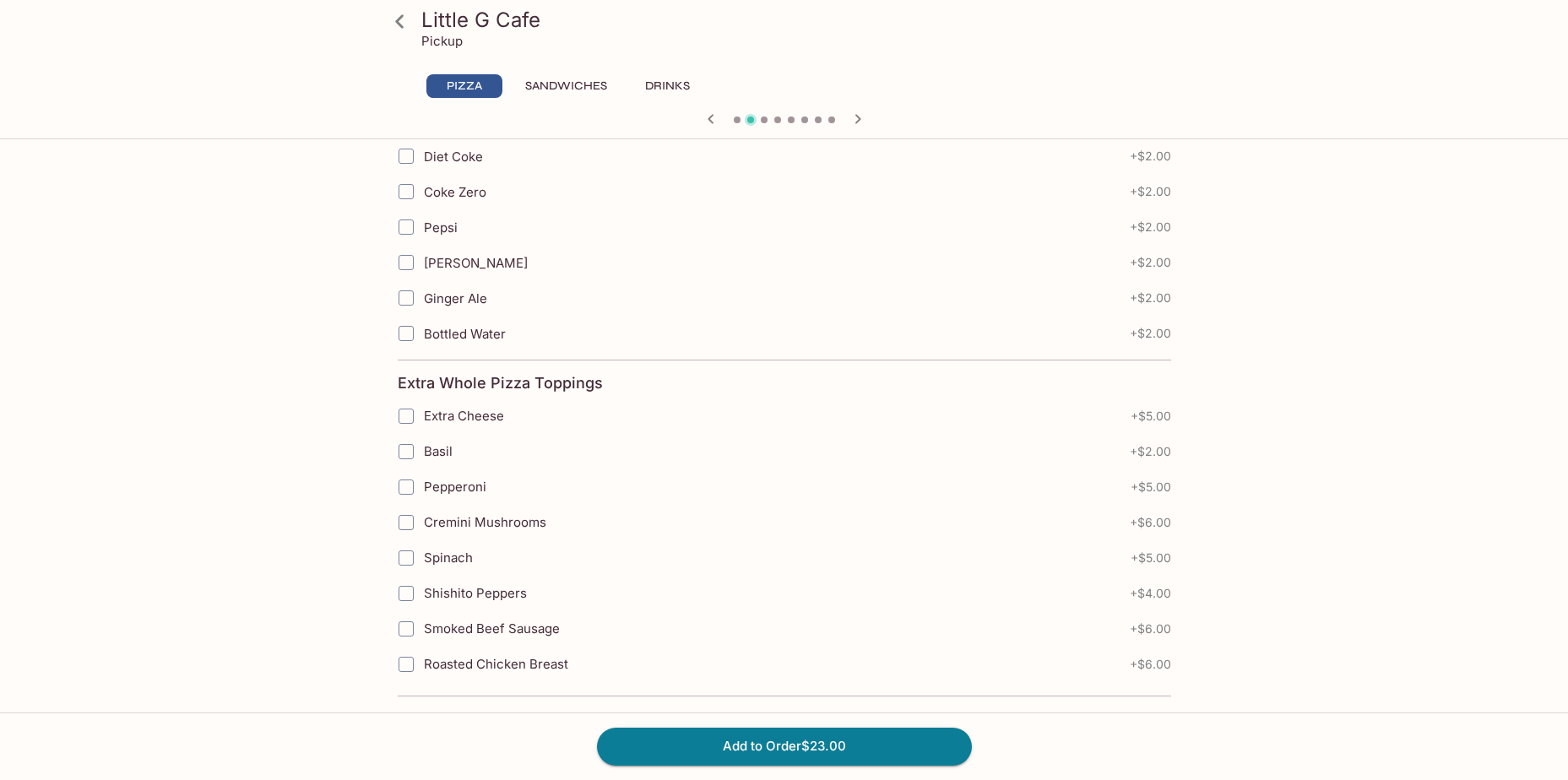
scroll to position [451, 0]
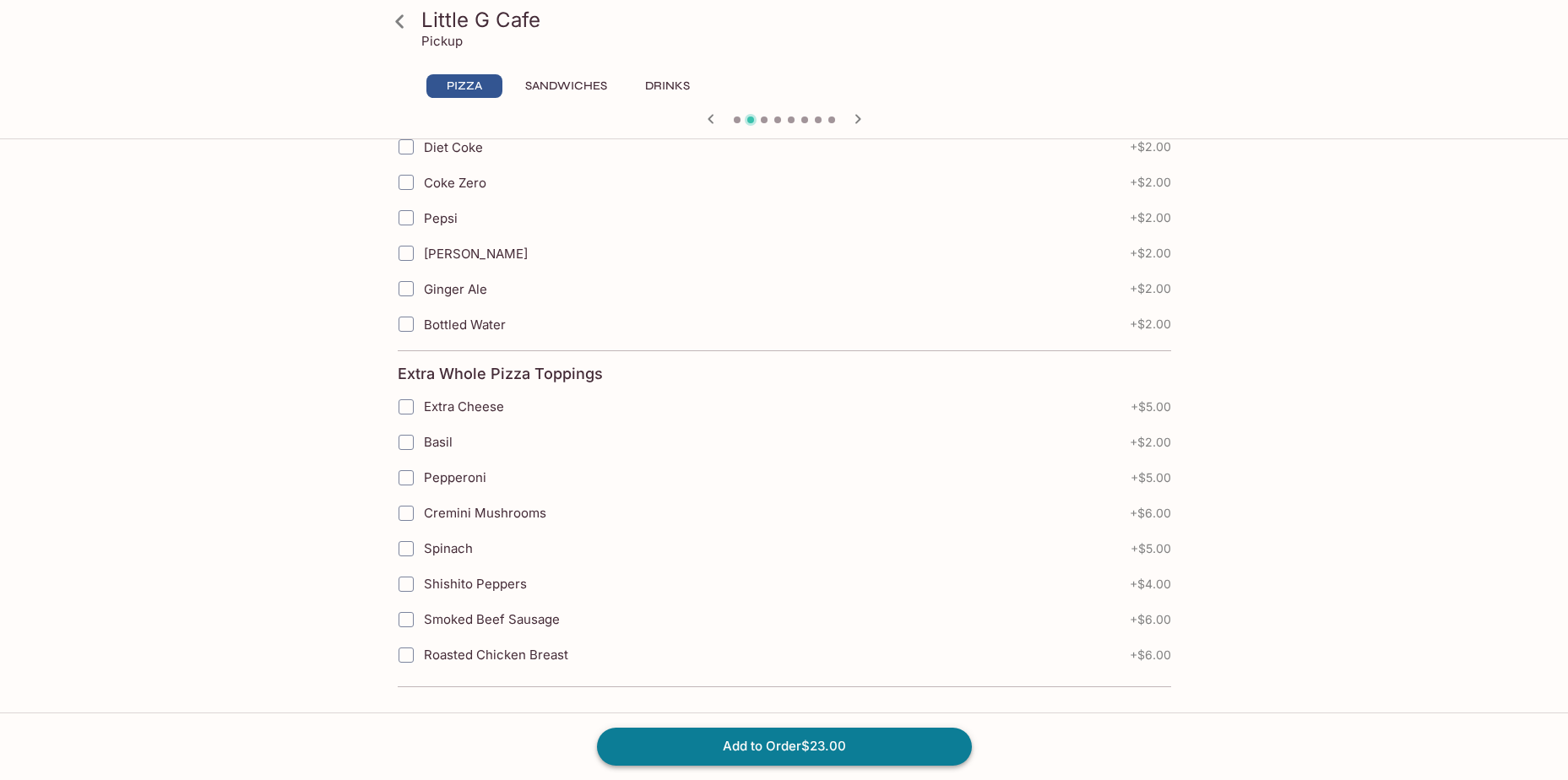
click at [803, 745] on button "Add to Order $23.00" at bounding box center [785, 746] width 375 height 38
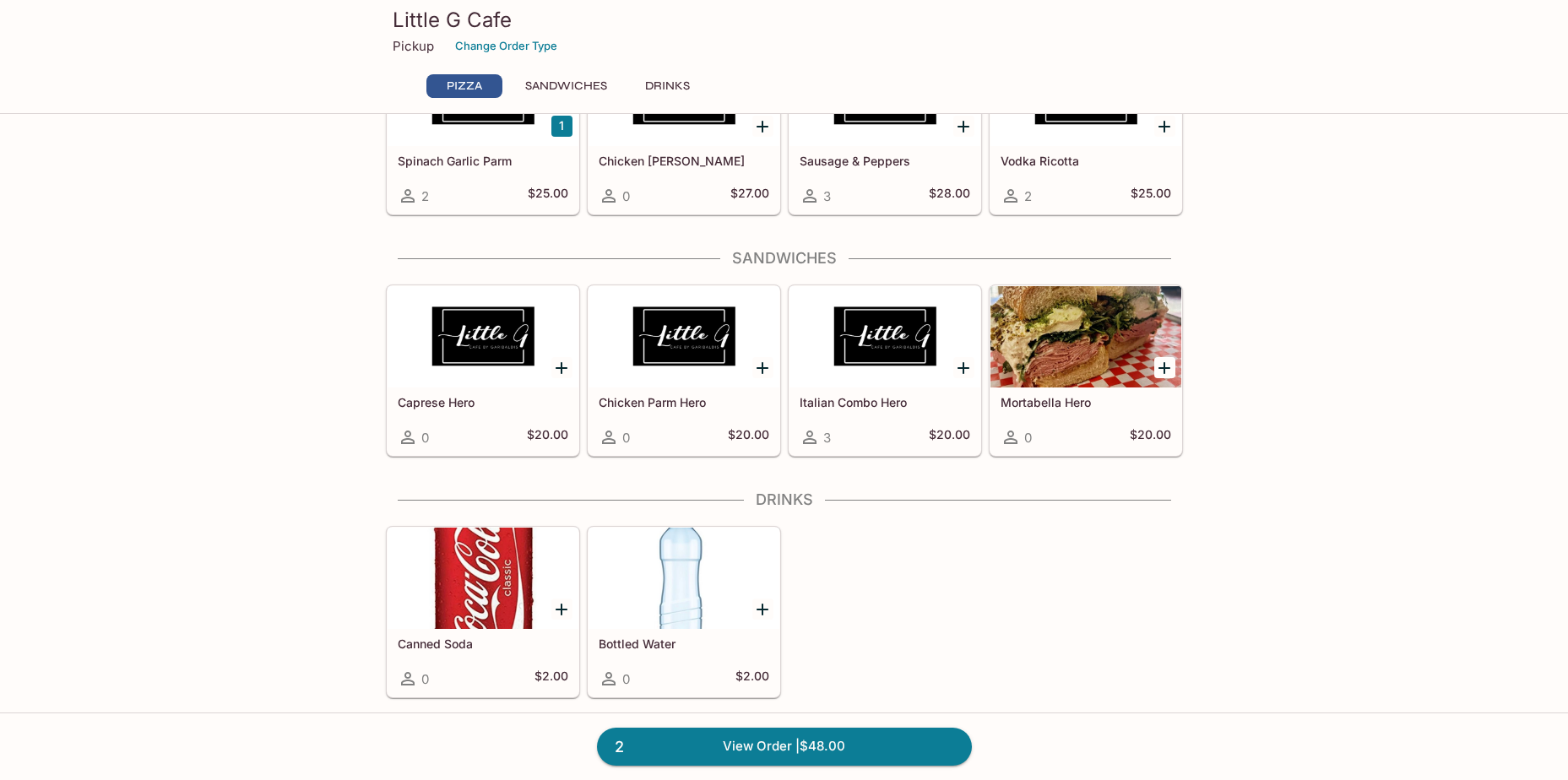
scroll to position [398, 0]
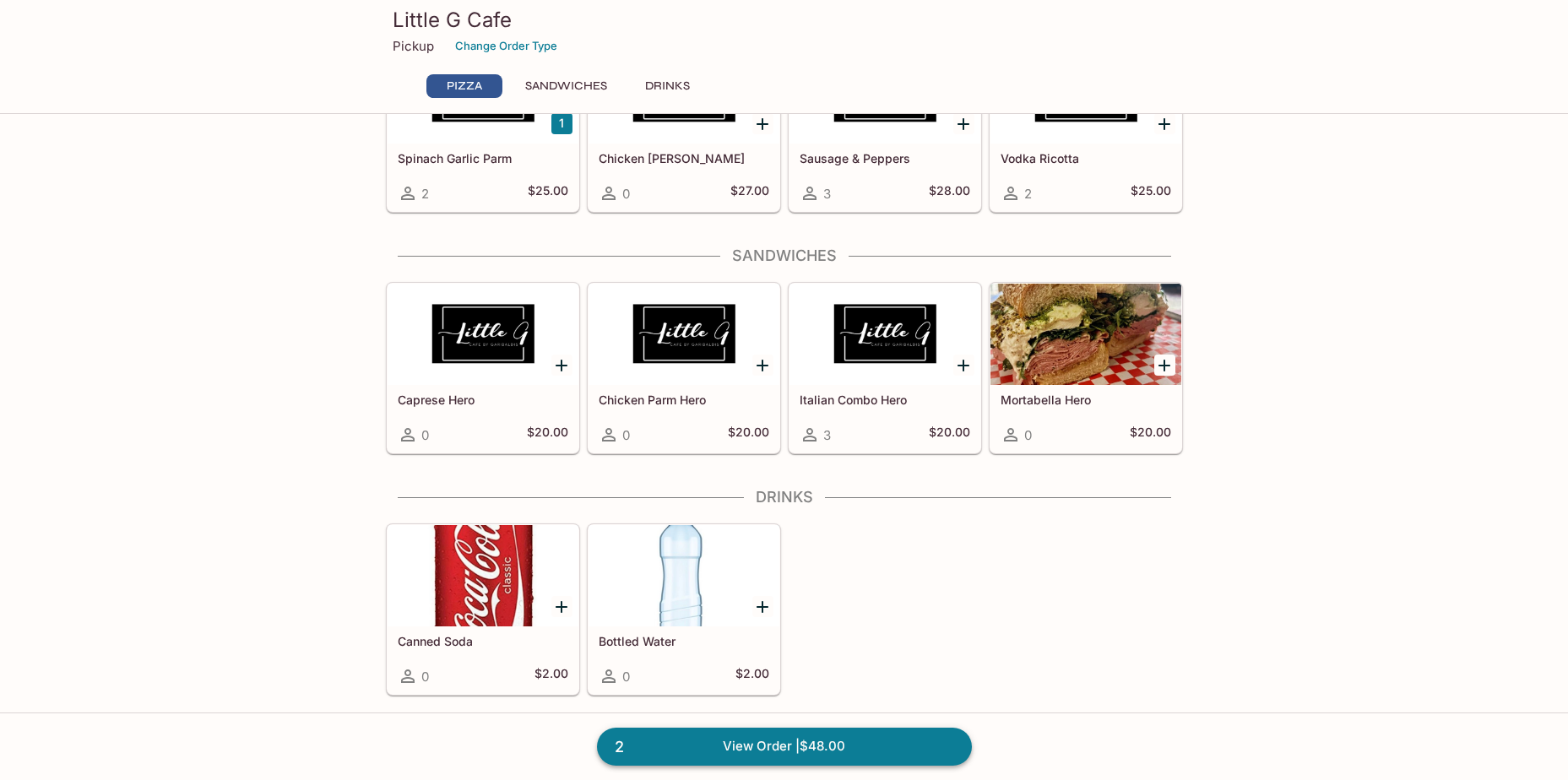
click at [768, 752] on link "2 View Order | $48.00" at bounding box center [785, 746] width 375 height 38
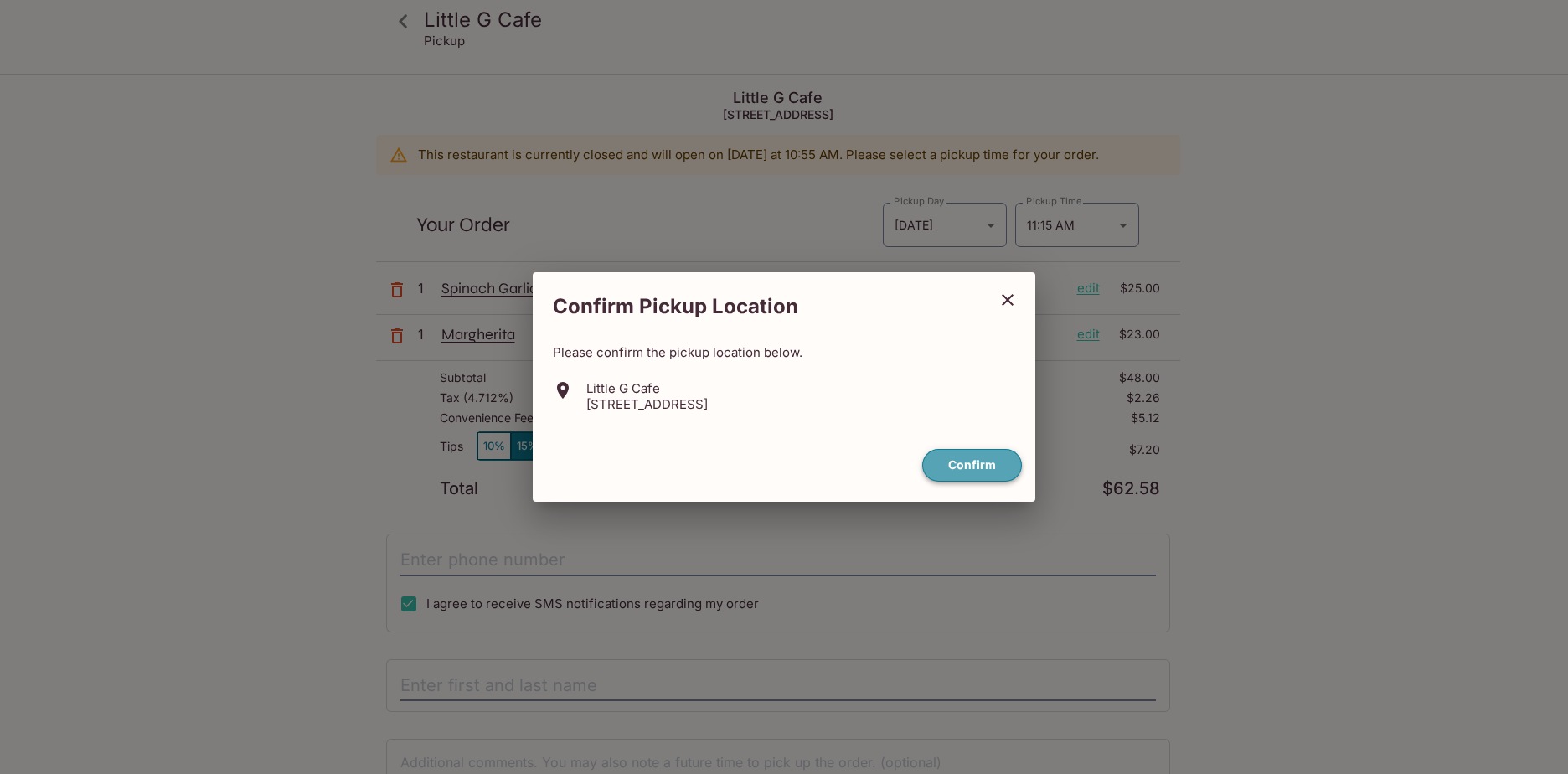
click at [973, 472] on button "Confirm" at bounding box center [971, 465] width 100 height 33
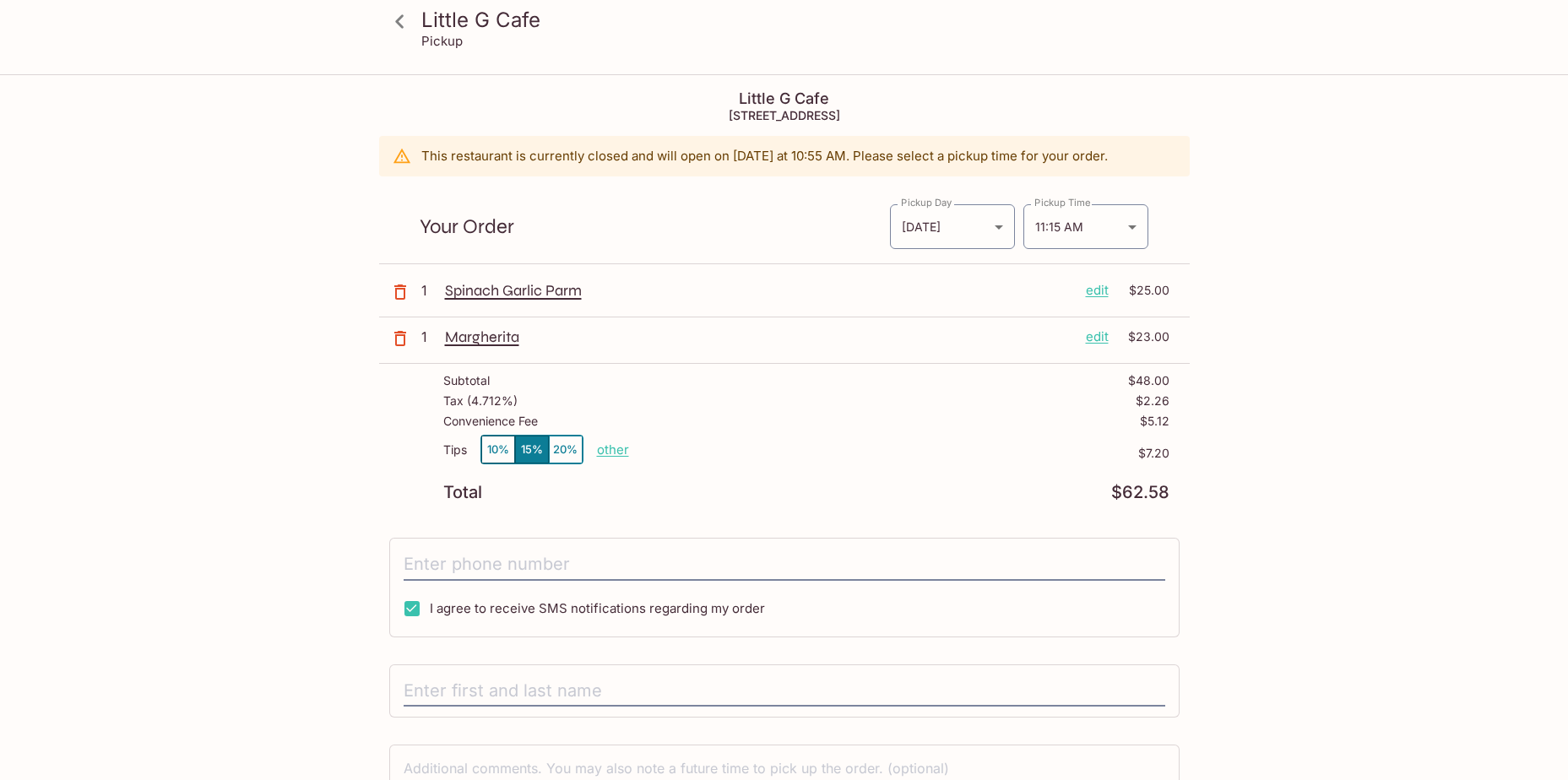
click at [611, 446] on p "other" at bounding box center [613, 449] width 32 height 16
type input "0.00"
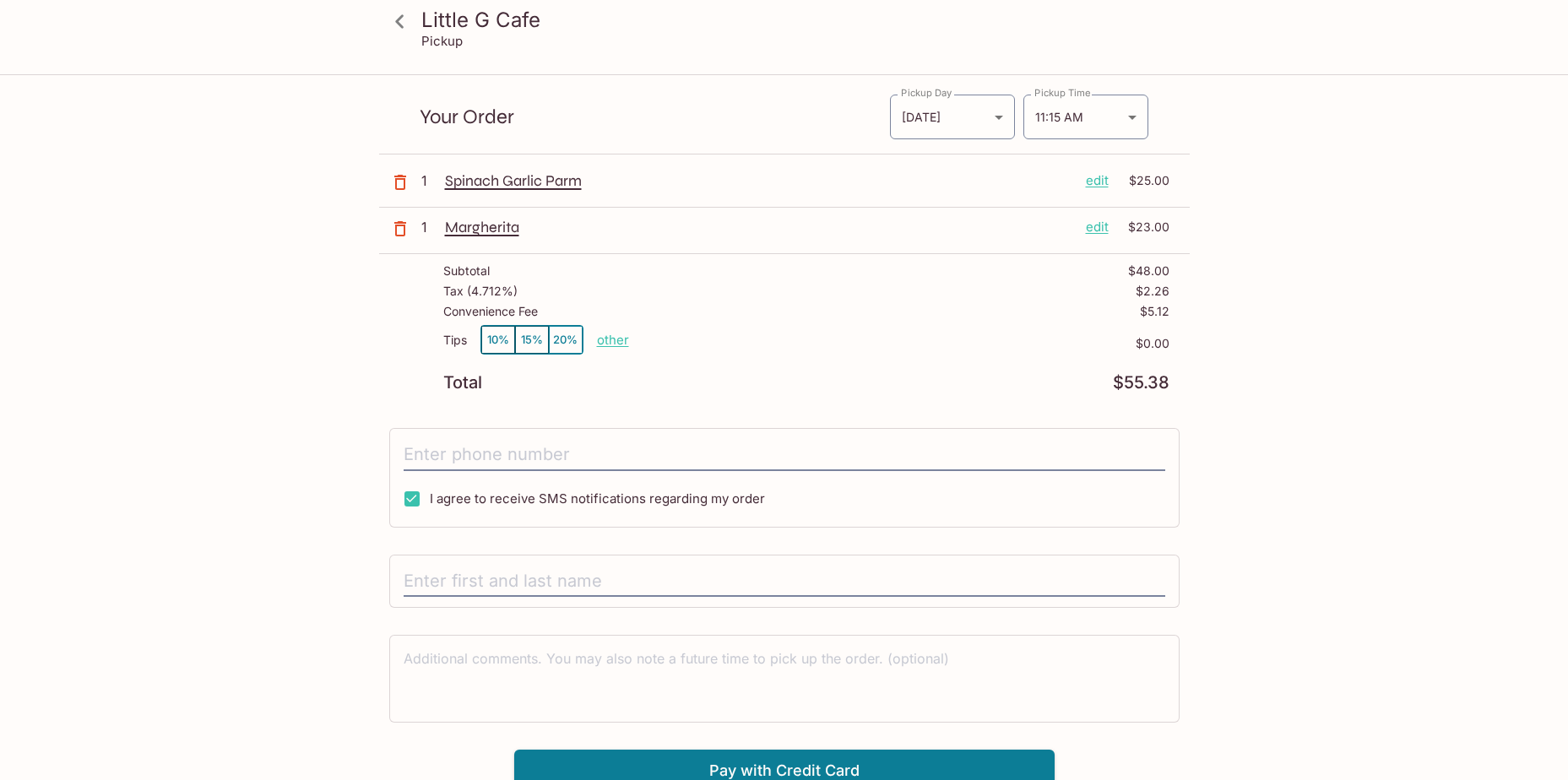
scroll to position [122, 0]
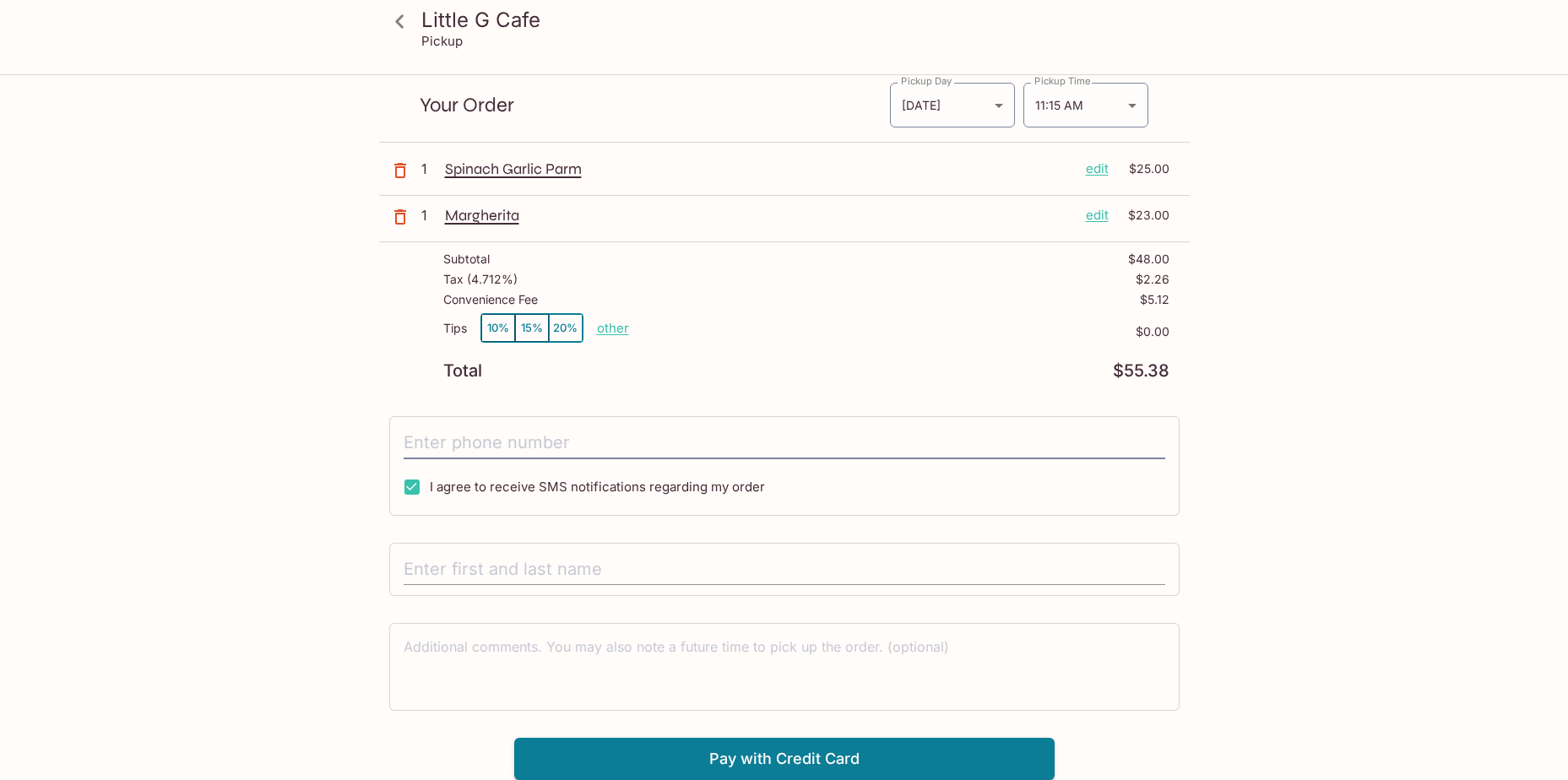
click at [491, 564] on input "text" at bounding box center [784, 570] width 761 height 32
type input "[PERSON_NAME]"
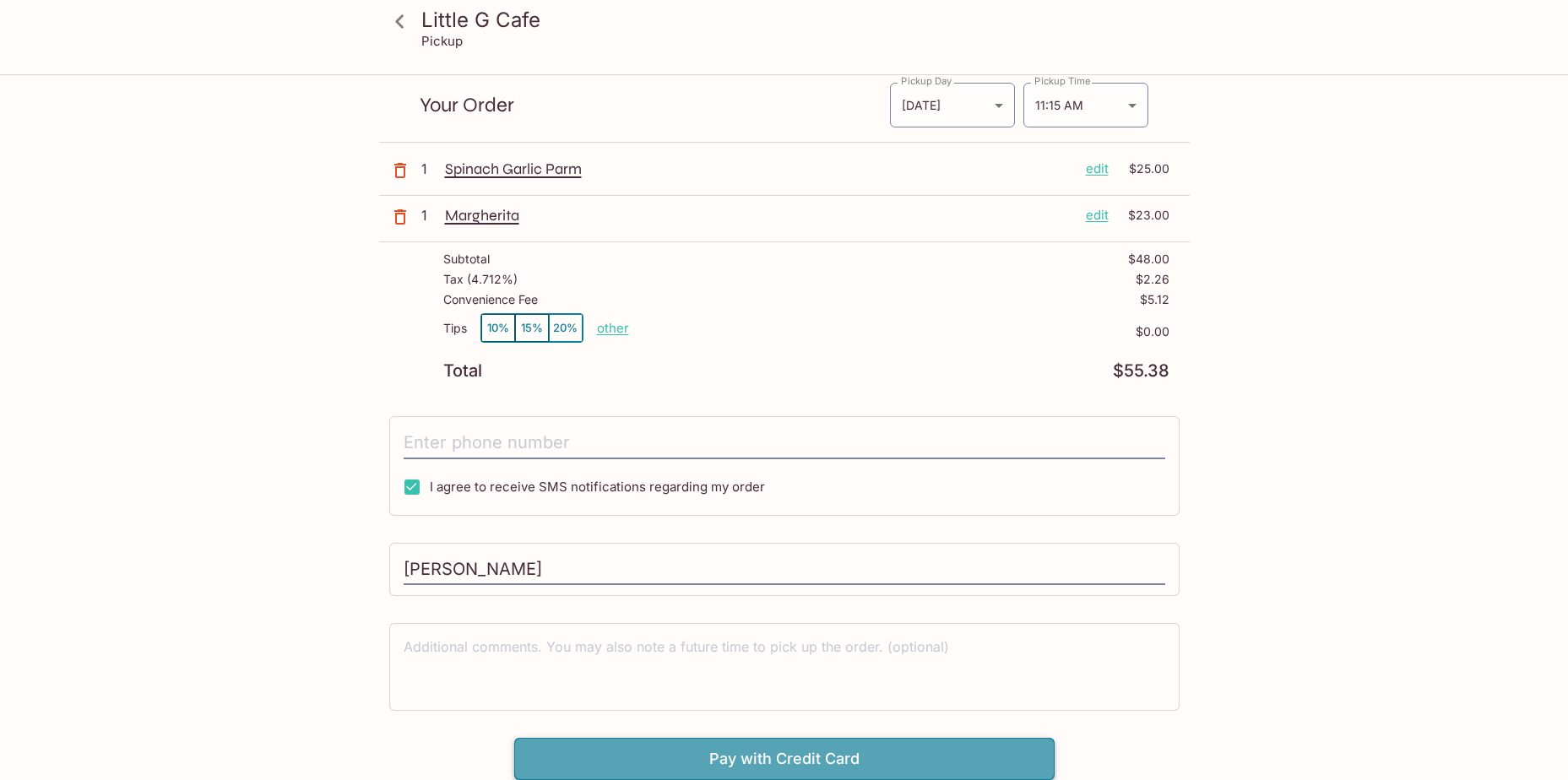
click at [820, 751] on button "Pay with Credit Card" at bounding box center [784, 758] width 540 height 42
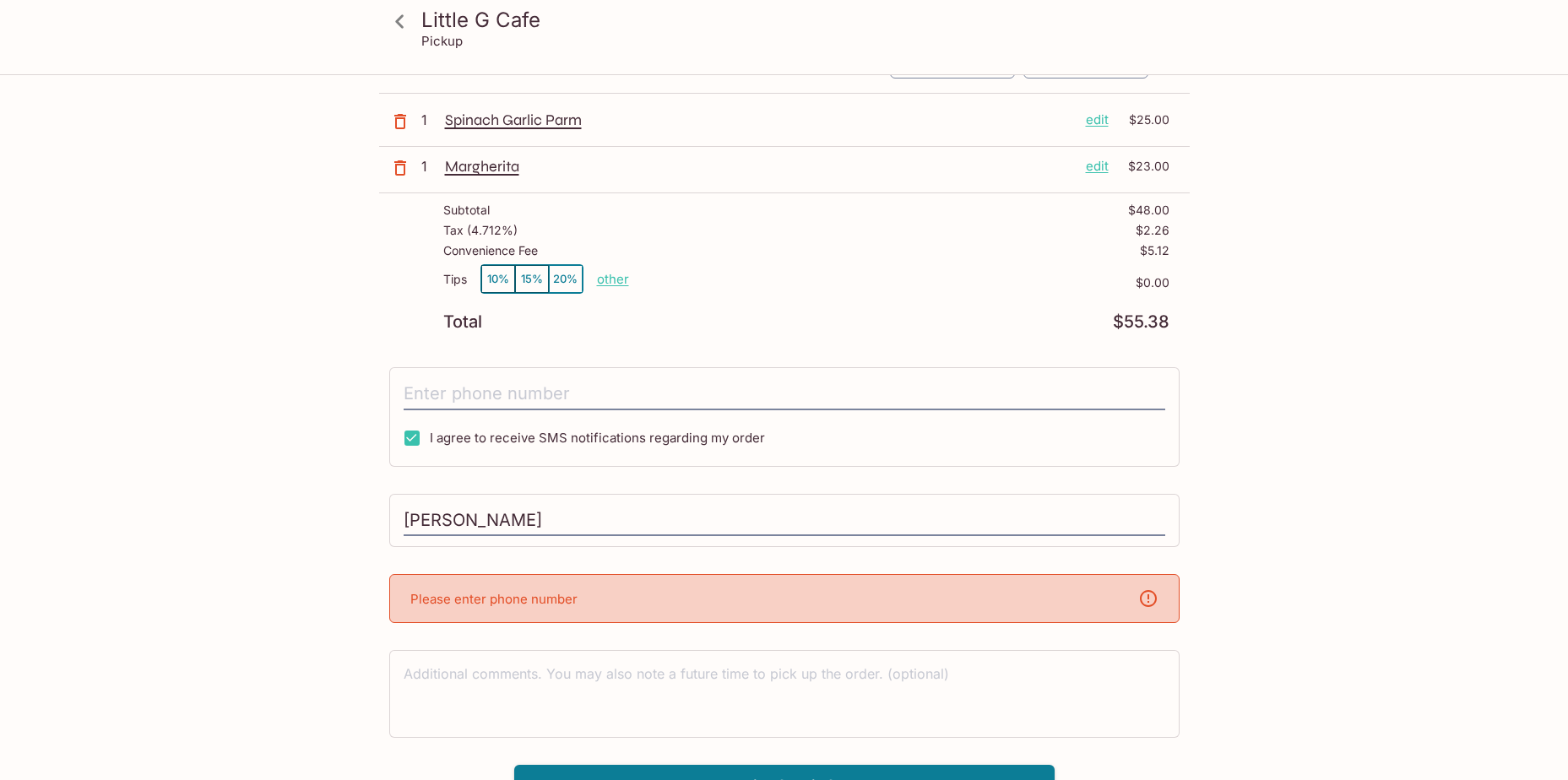
scroll to position [198, 0]
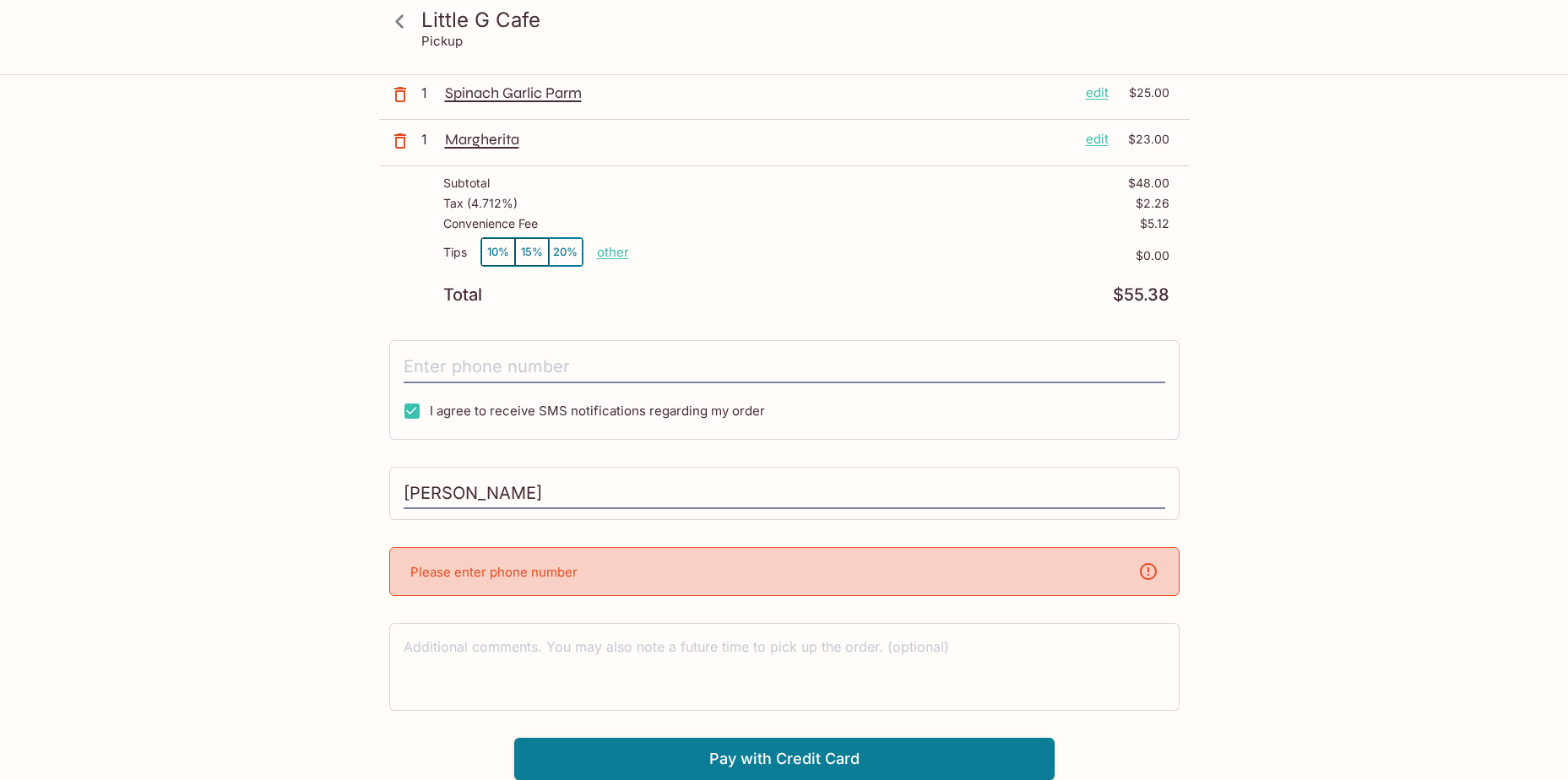
click at [520, 574] on p "Please enter phone number" at bounding box center [494, 572] width 167 height 16
click at [565, 491] on input "[PERSON_NAME]" at bounding box center [784, 494] width 761 height 32
drag, startPoint x: 565, startPoint y: 491, endPoint x: 327, endPoint y: 497, distance: 238.1
click at [327, 497] on div "Little G Cafe Pickup [GEOGRAPHIC_DATA] [STREET_ADDRESS] This restaurant is curr…" at bounding box center [784, 329] width 1081 height 902
click at [497, 572] on p "Please enter phone number" at bounding box center [494, 572] width 167 height 16
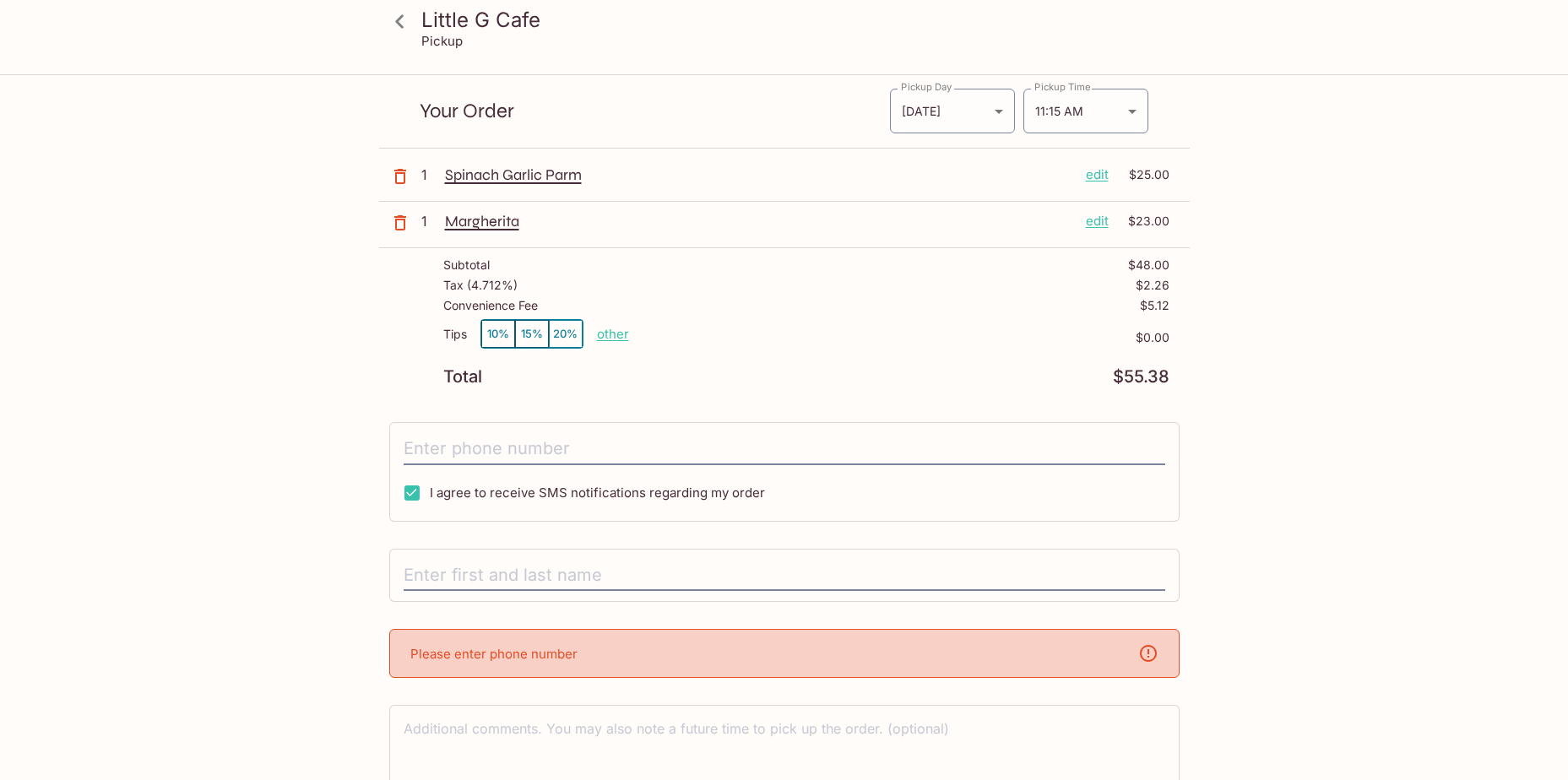
scroll to position [0, 0]
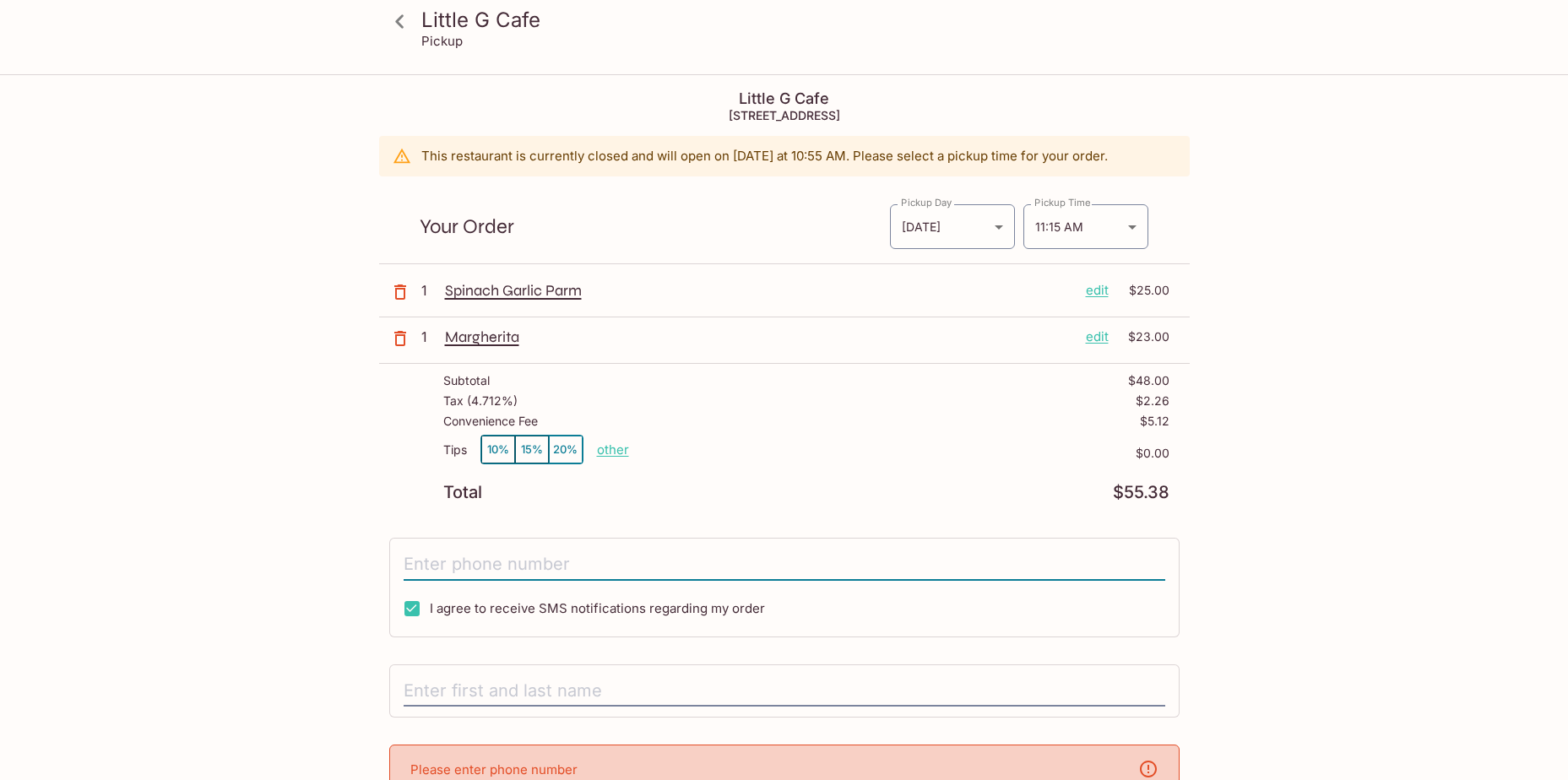
click at [505, 555] on input "tel" at bounding box center [784, 564] width 761 height 32
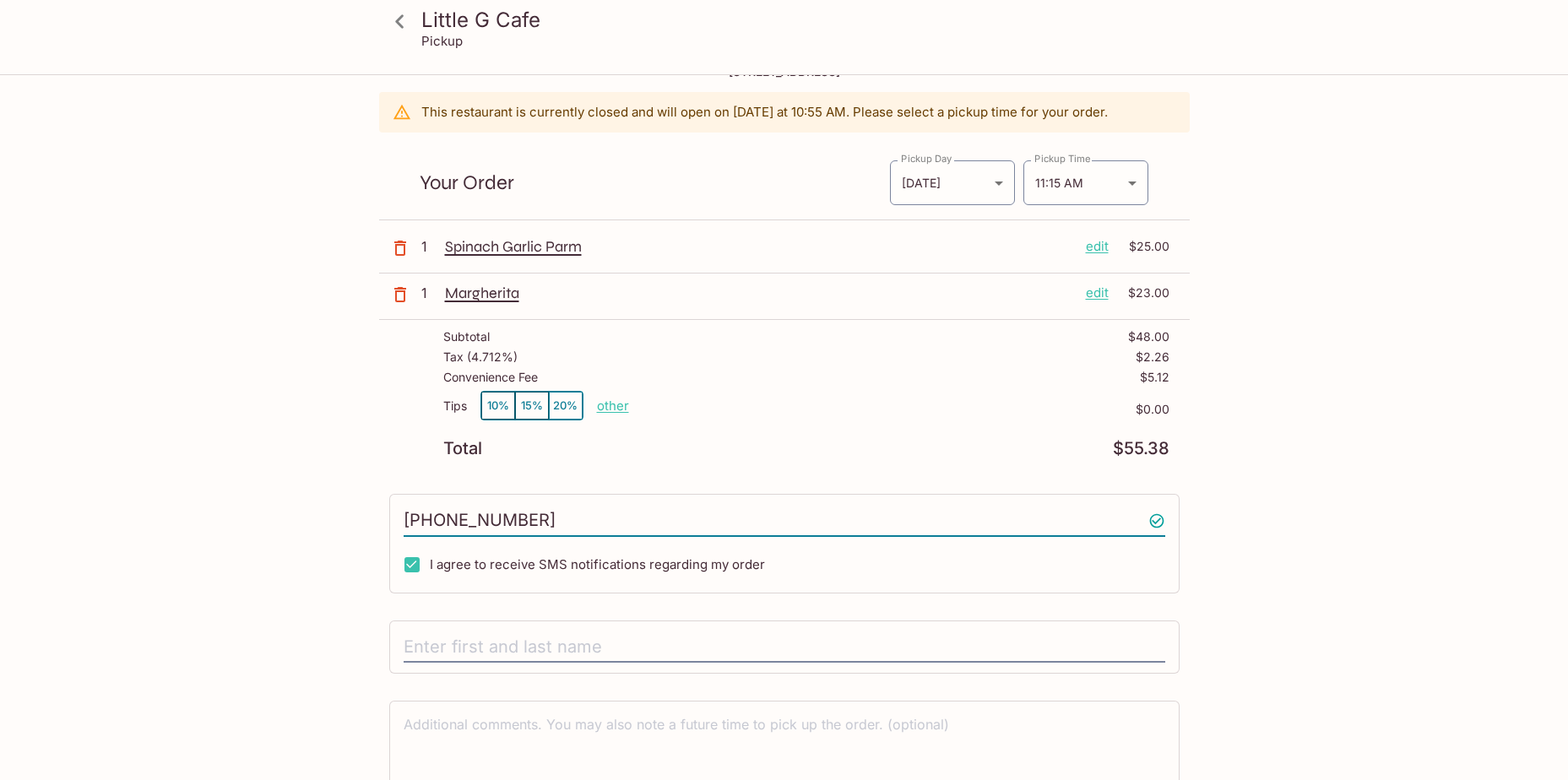
scroll to position [84, 0]
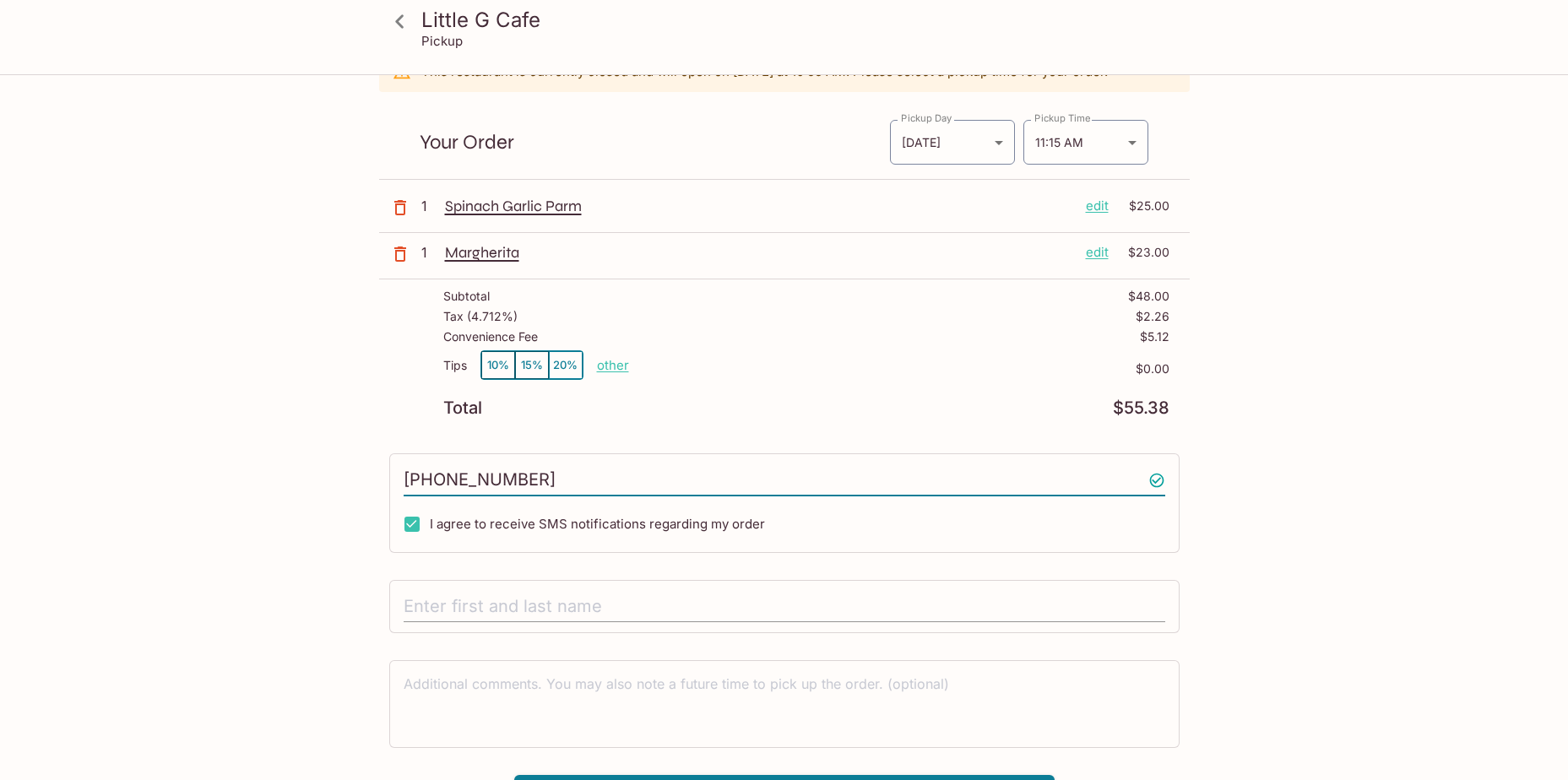
type input "[PHONE_NUMBER]"
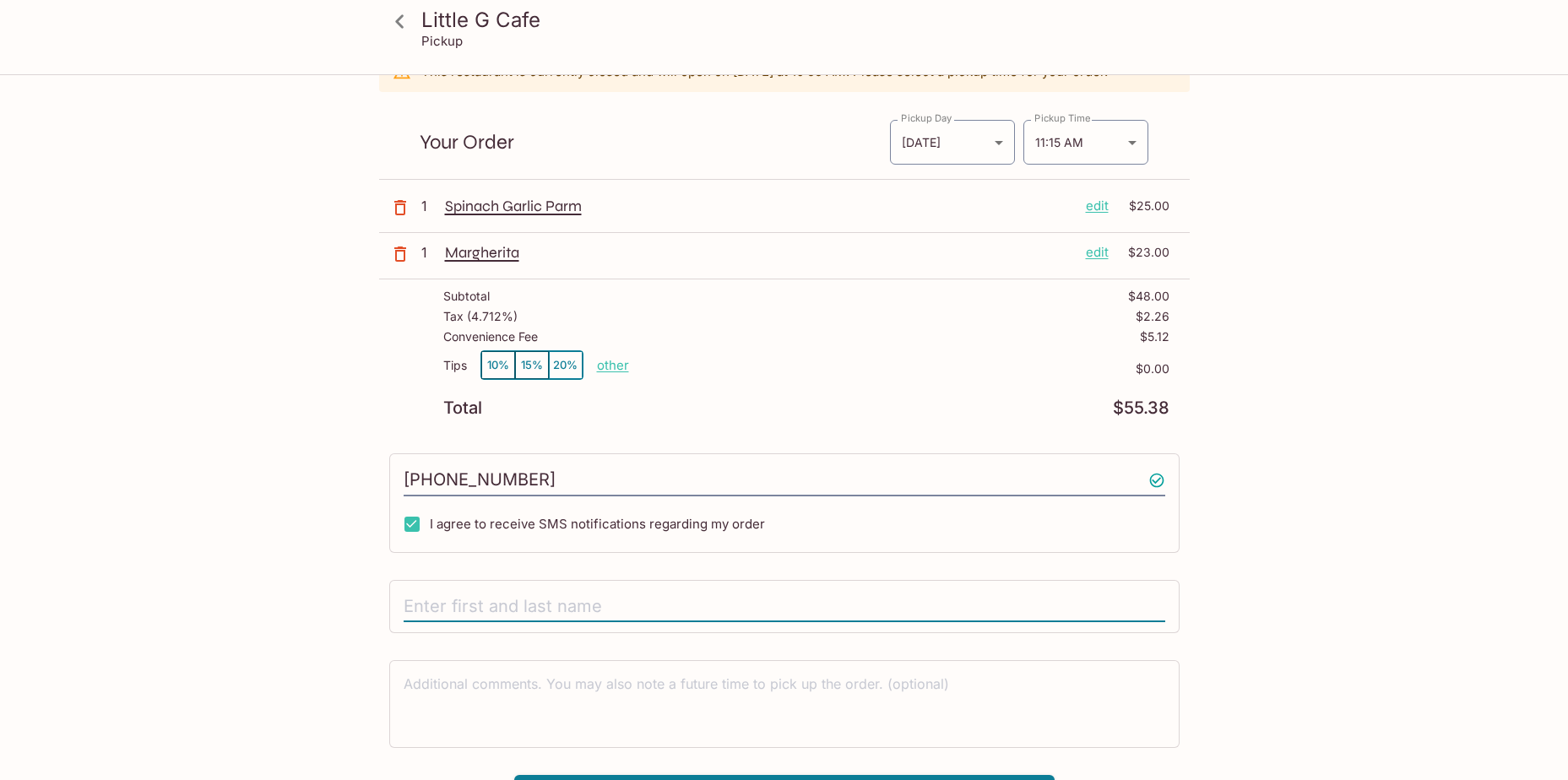
click at [489, 604] on input "text" at bounding box center [784, 607] width 761 height 32
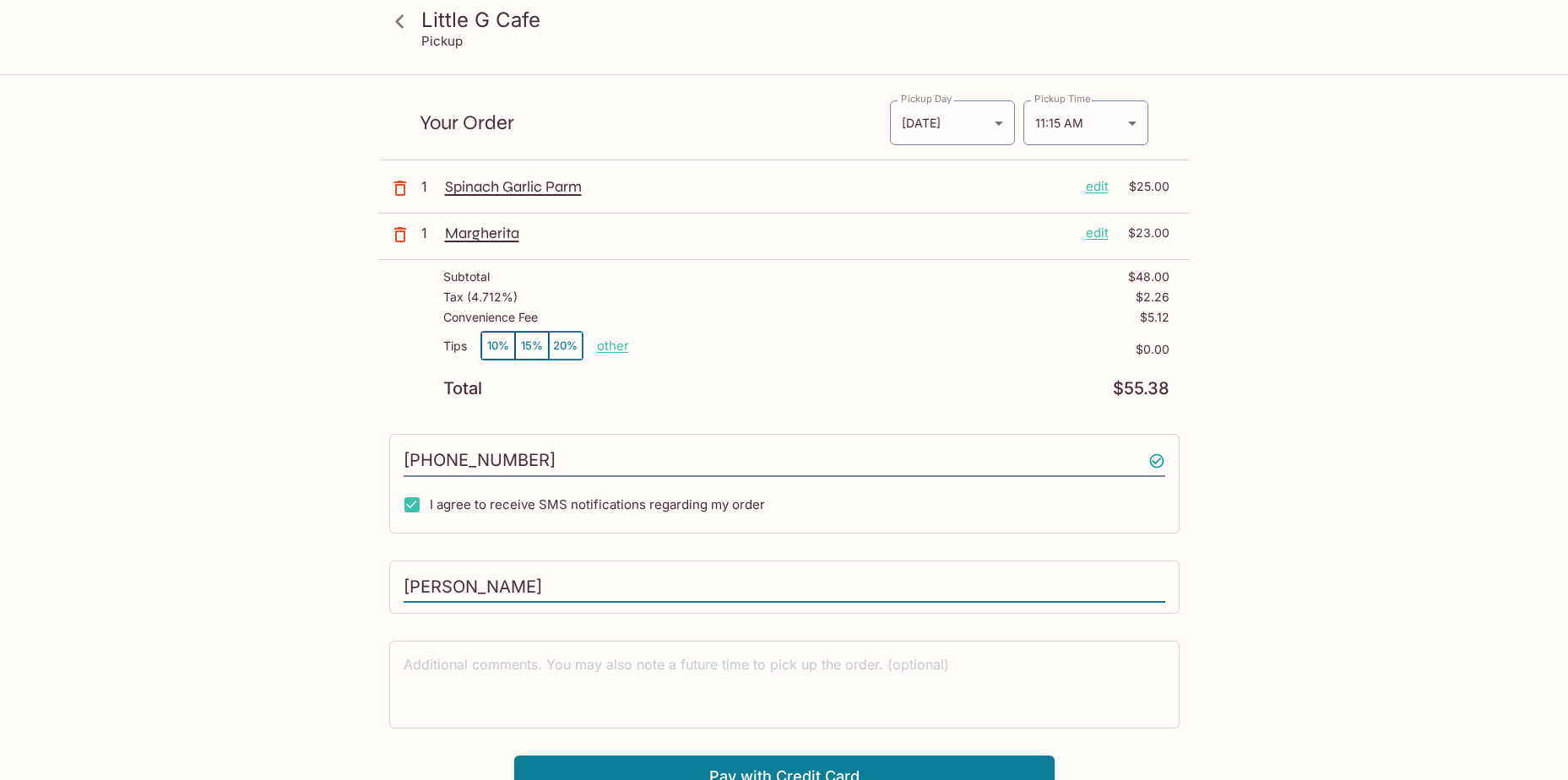
scroll to position [122, 0]
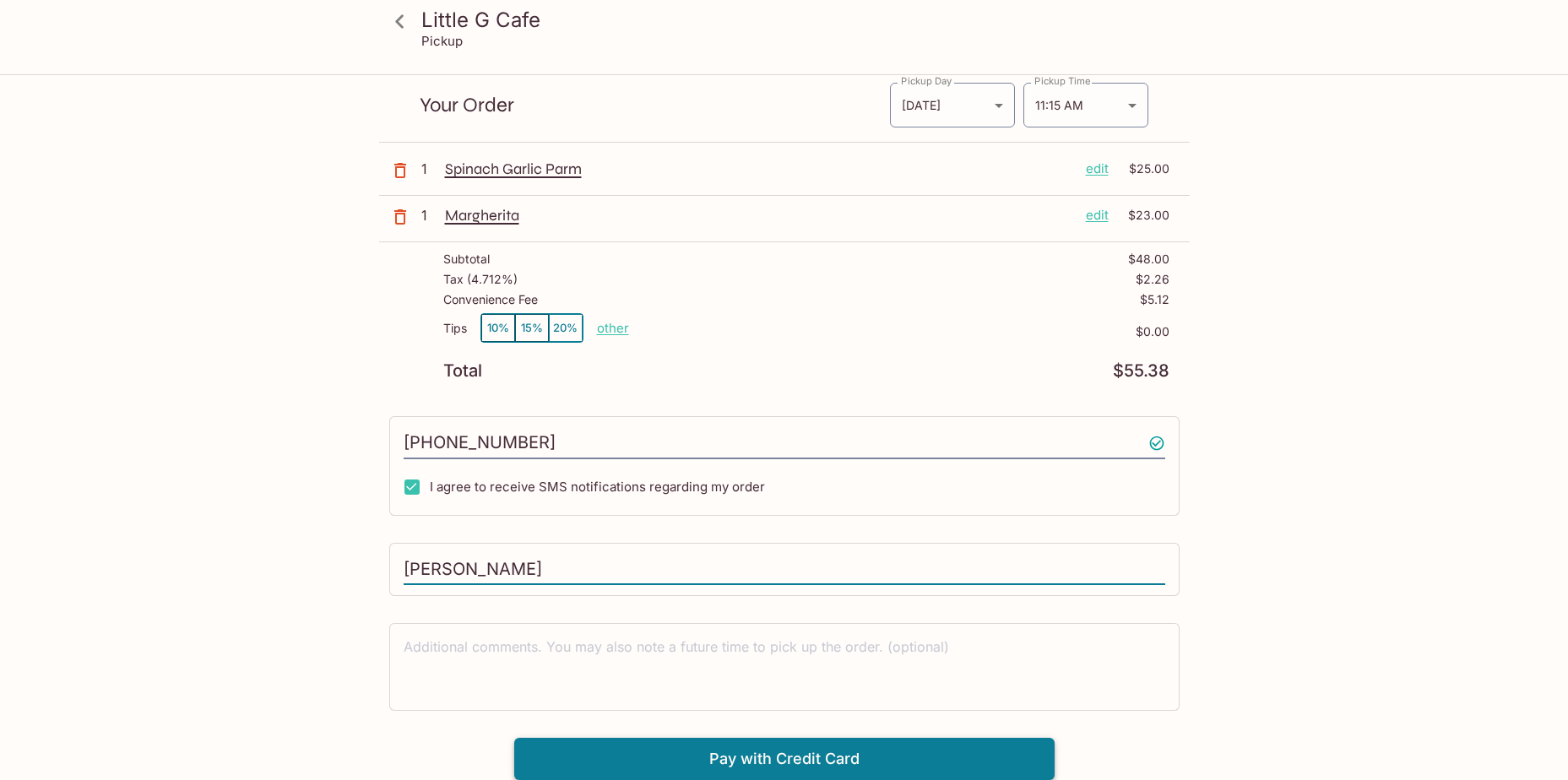
type input "[PERSON_NAME]"
click at [740, 757] on button "Pay with Credit Card" at bounding box center [784, 758] width 540 height 42
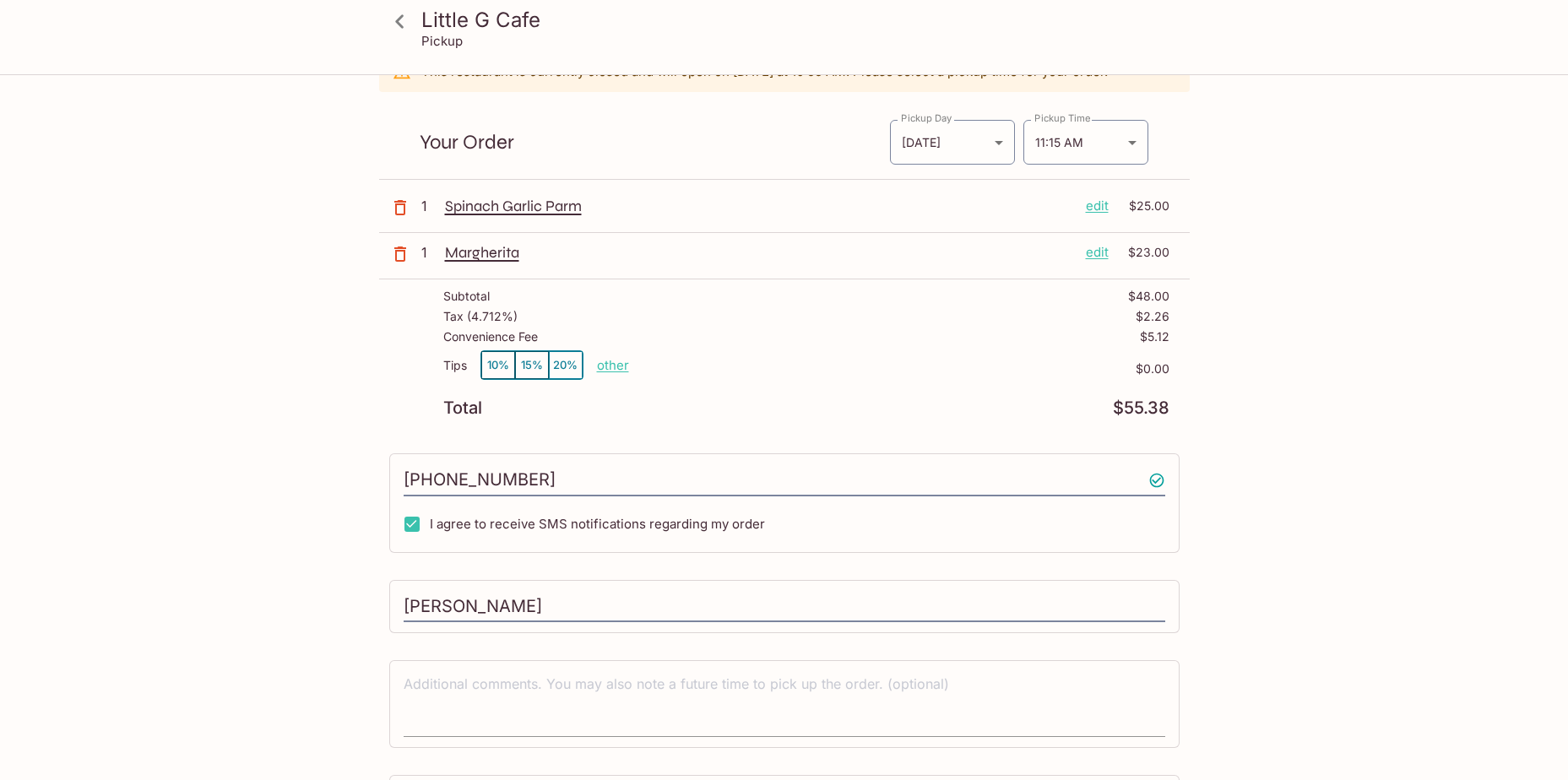
scroll to position [375, 0]
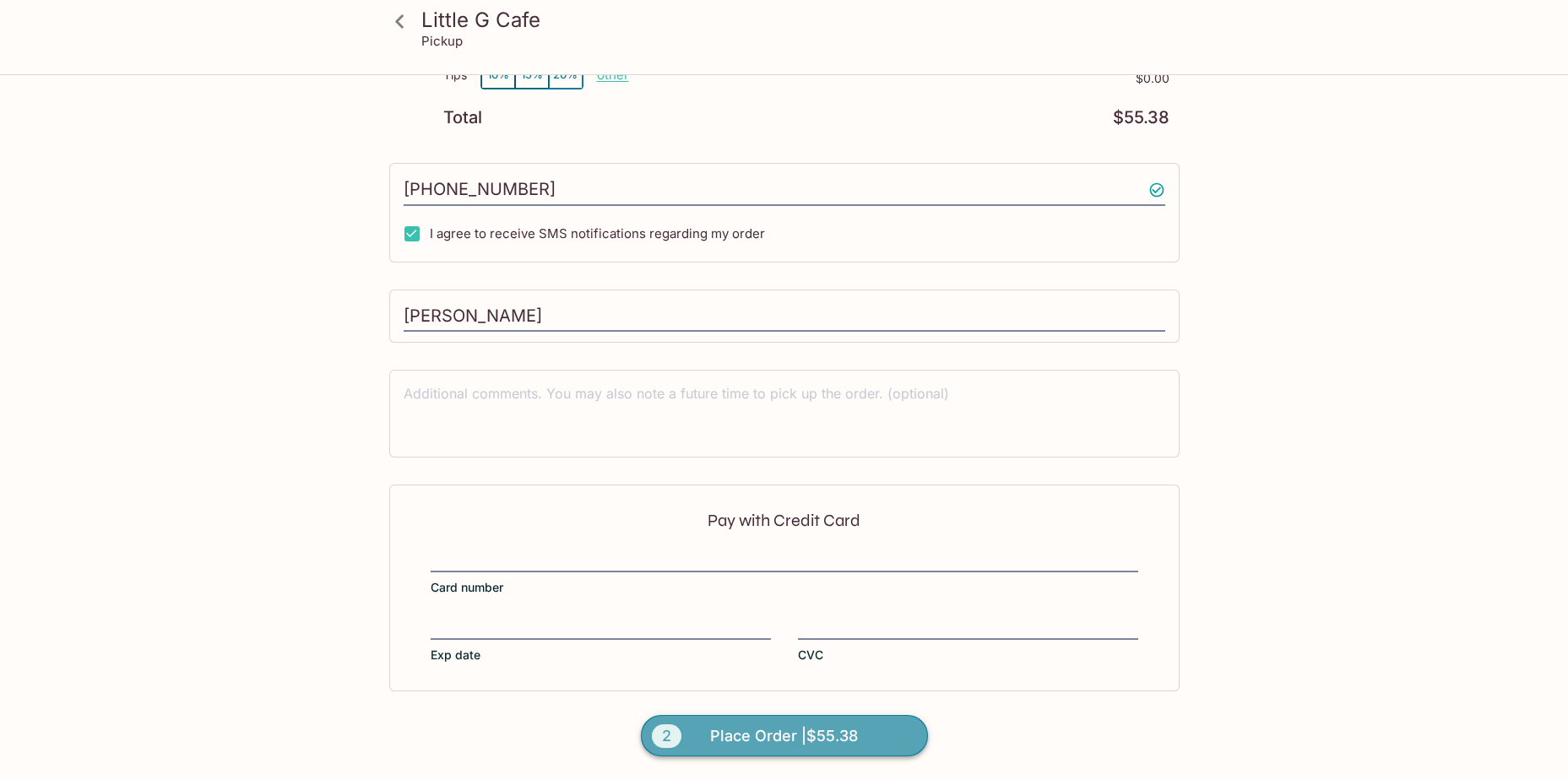
click at [733, 730] on span "Place Order | $55.38" at bounding box center [784, 736] width 148 height 27
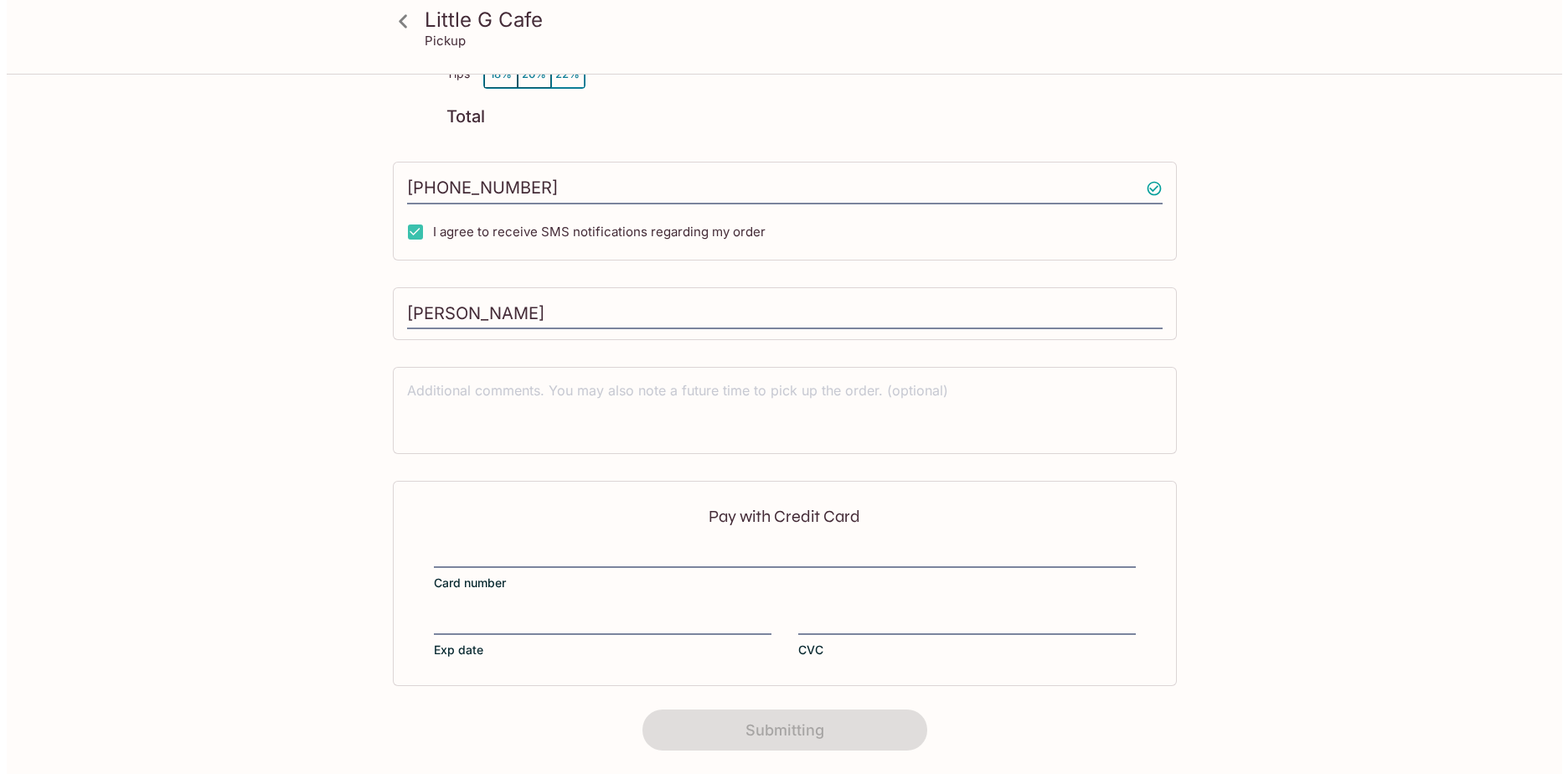
scroll to position [0, 0]
